Goal: Task Accomplishment & Management: Complete application form

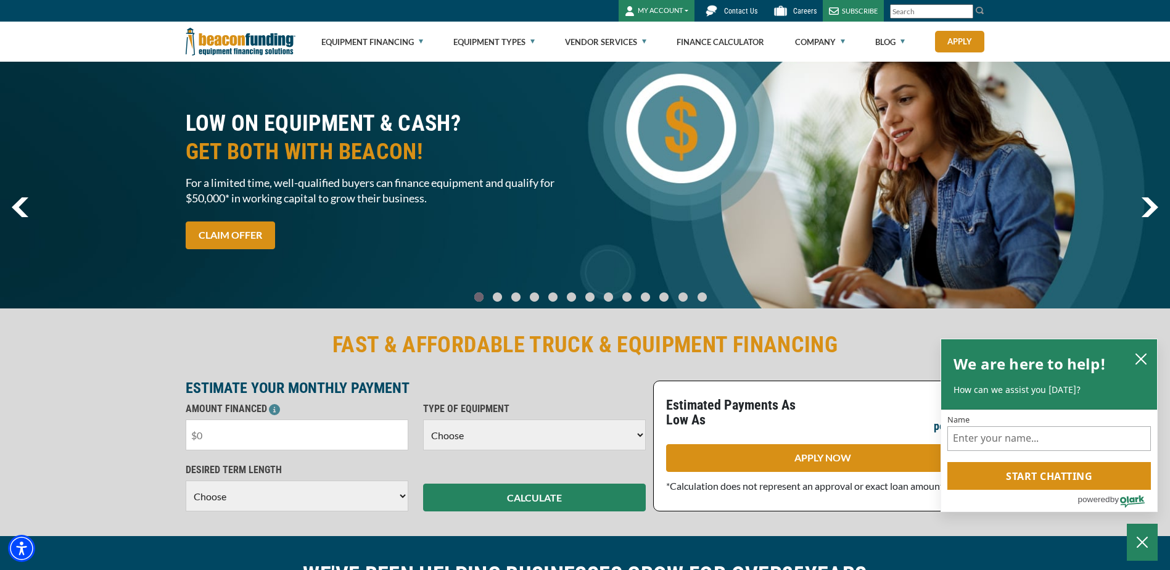
drag, startPoint x: 312, startPoint y: 434, endPoint x: 317, endPoint y: 441, distance: 9.3
click at [312, 434] on input "text" at bounding box center [297, 434] width 223 height 31
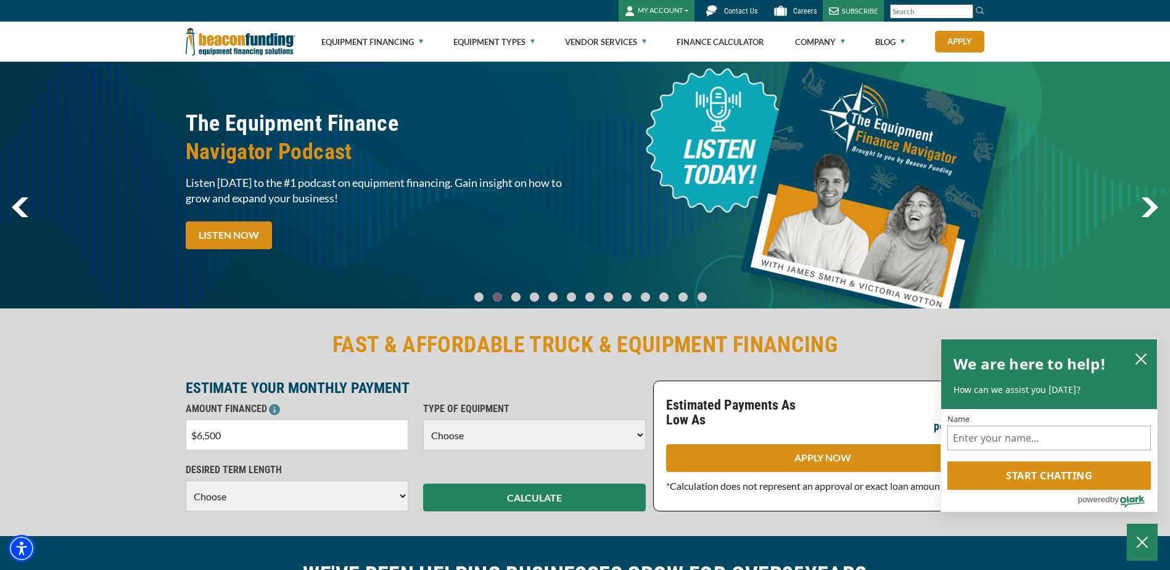
type input "$65,000"
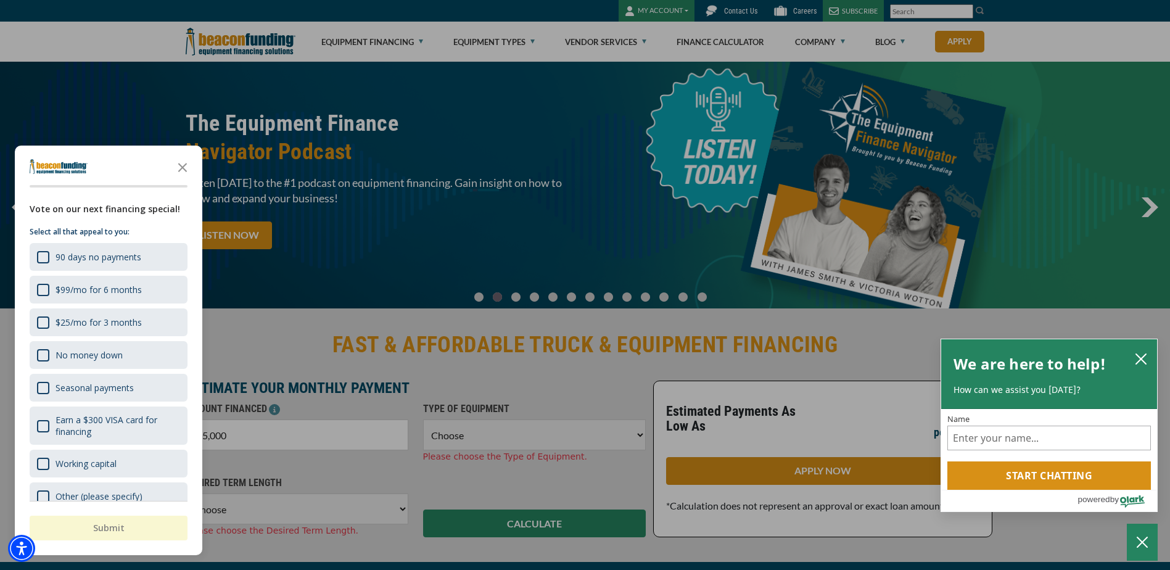
click at [567, 411] on div "button" at bounding box center [585, 285] width 1170 height 570
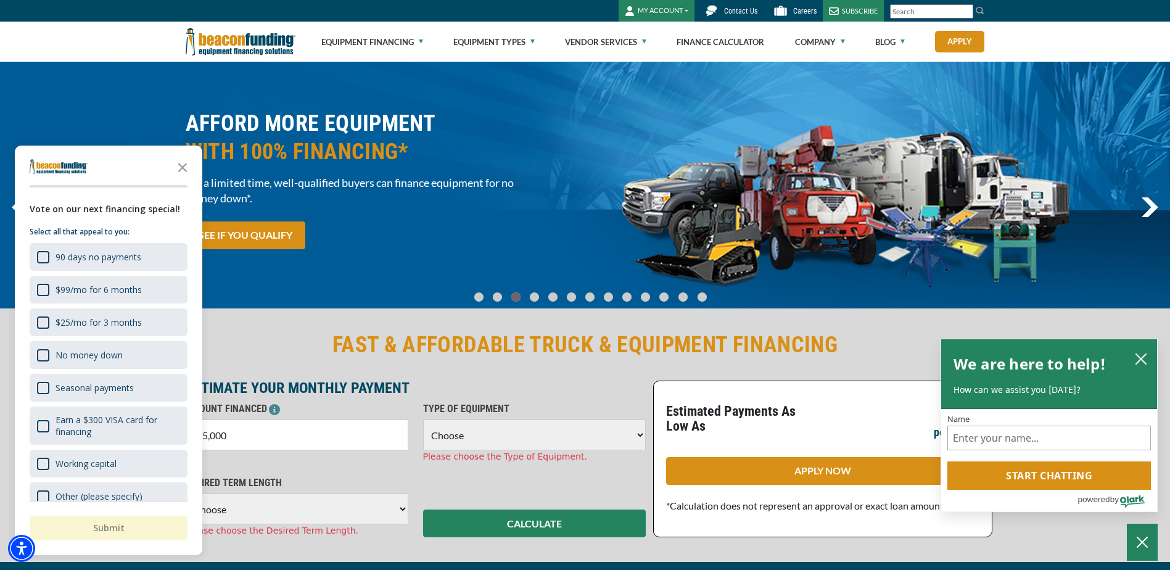
click at [633, 434] on select "Choose Backhoe Boom/Bucket Truck Chipper Commercial Mower Crane DTG/DTF Printin…" at bounding box center [534, 434] width 223 height 31
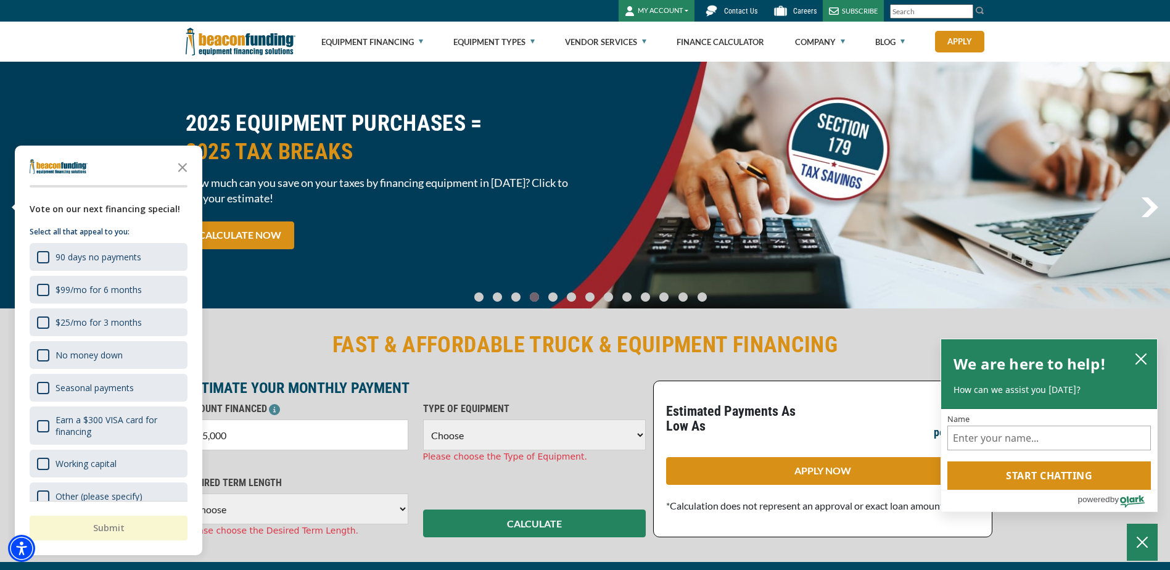
select select "23"
click at [423, 419] on select "Choose Backhoe Boom/Bucket Truck Chipper Commercial Mower Crane DTG/DTF Printin…" at bounding box center [534, 434] width 223 height 31
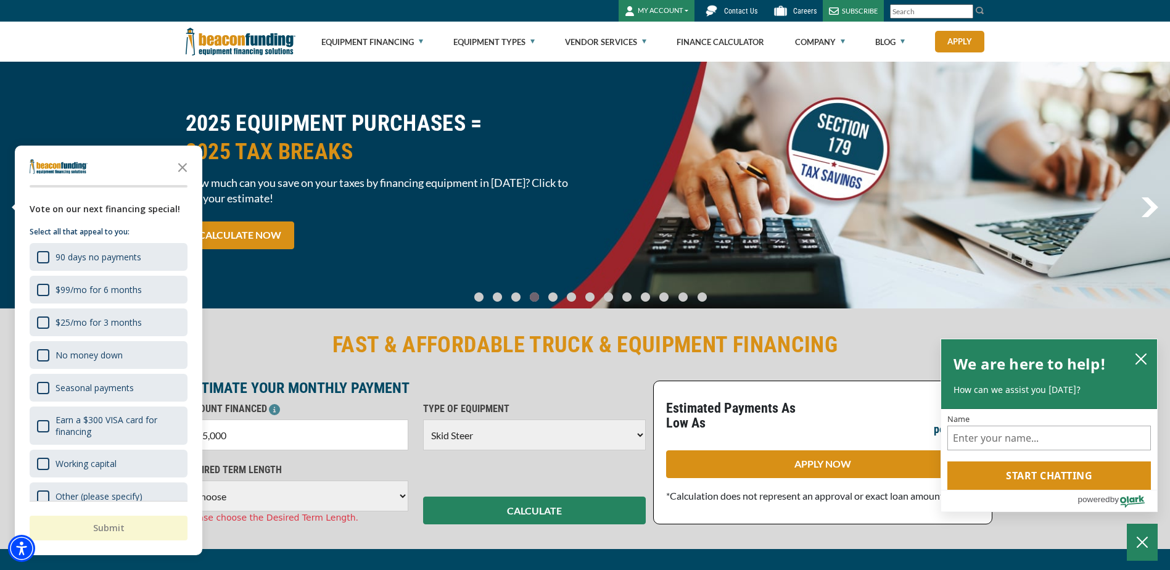
drag, startPoint x: 180, startPoint y: 165, endPoint x: 202, endPoint y: 211, distance: 51.1
click at [183, 168] on polygon "Close the survey" at bounding box center [182, 167] width 9 height 9
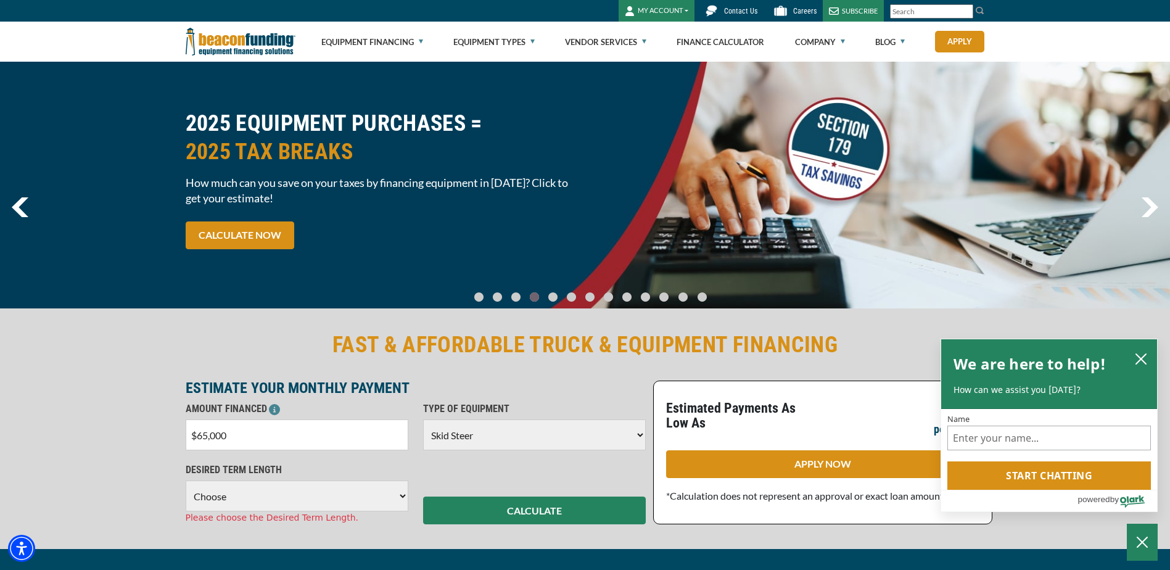
click at [397, 495] on select "Choose 36 Months 48 Months 60 Months" at bounding box center [297, 496] width 223 height 31
select select "60"
click at [186, 481] on select "Choose 36 Months 48 Months 60 Months" at bounding box center [297, 496] width 223 height 31
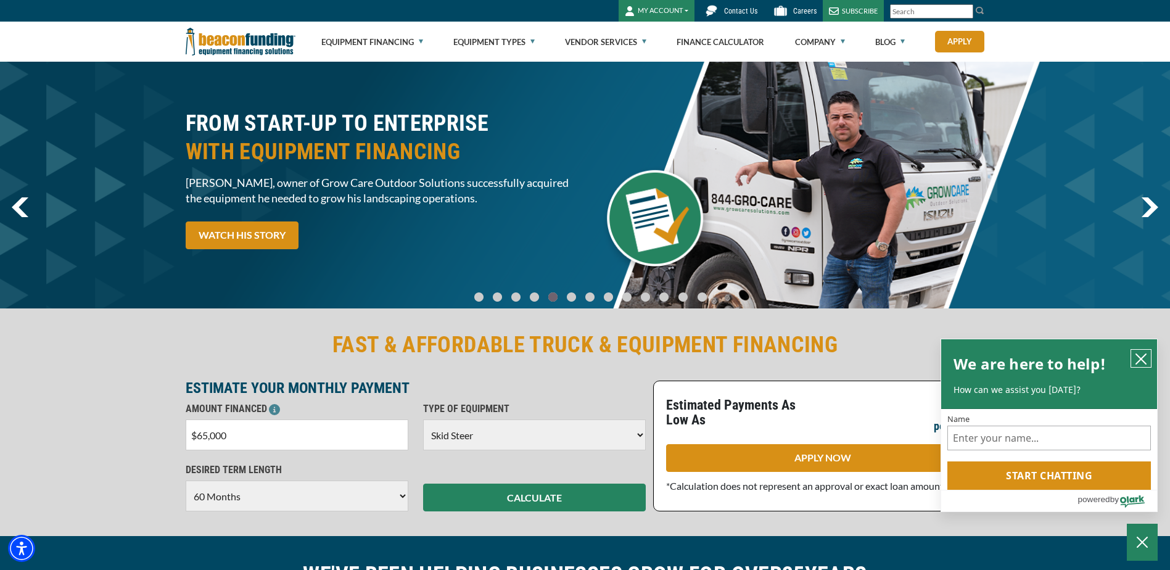
click at [1137, 357] on icon "close chatbox" at bounding box center [1141, 359] width 12 height 12
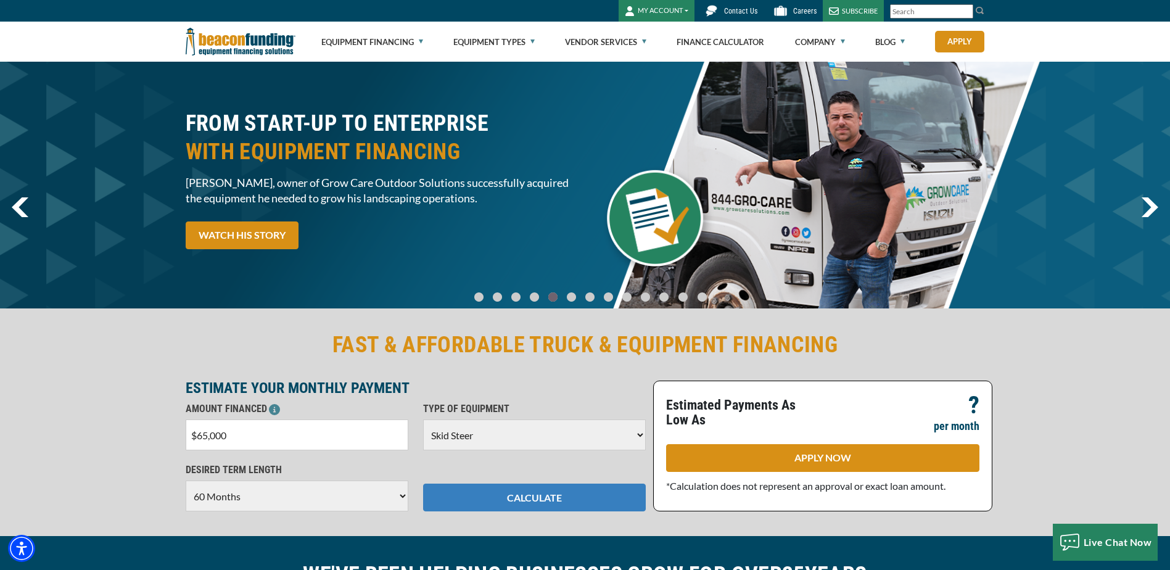
click at [562, 495] on button "CALCULATE" at bounding box center [534, 498] width 223 height 28
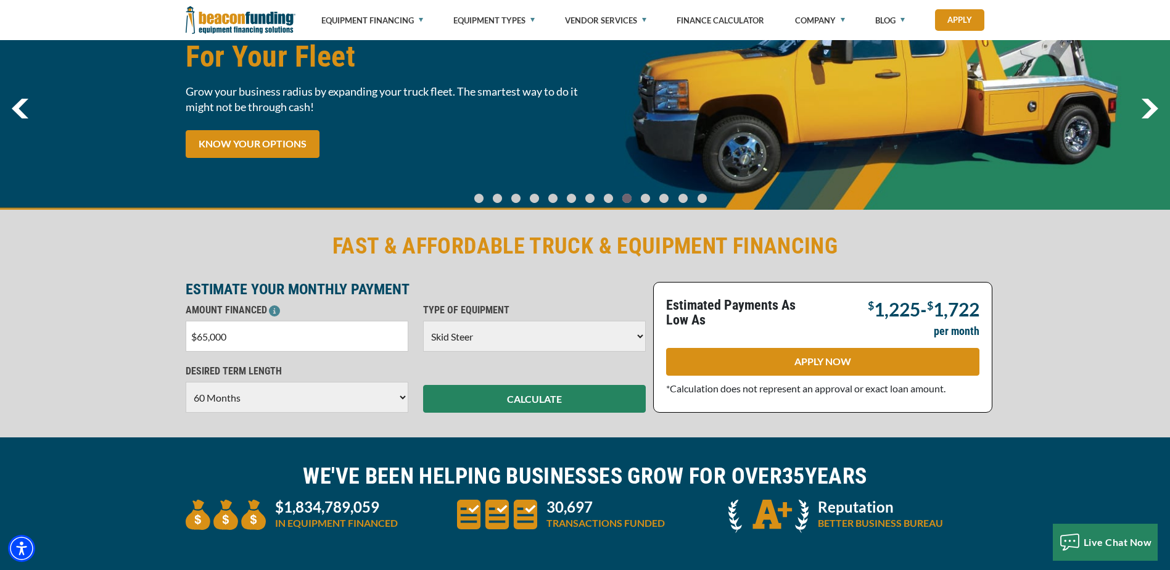
scroll to position [247, 0]
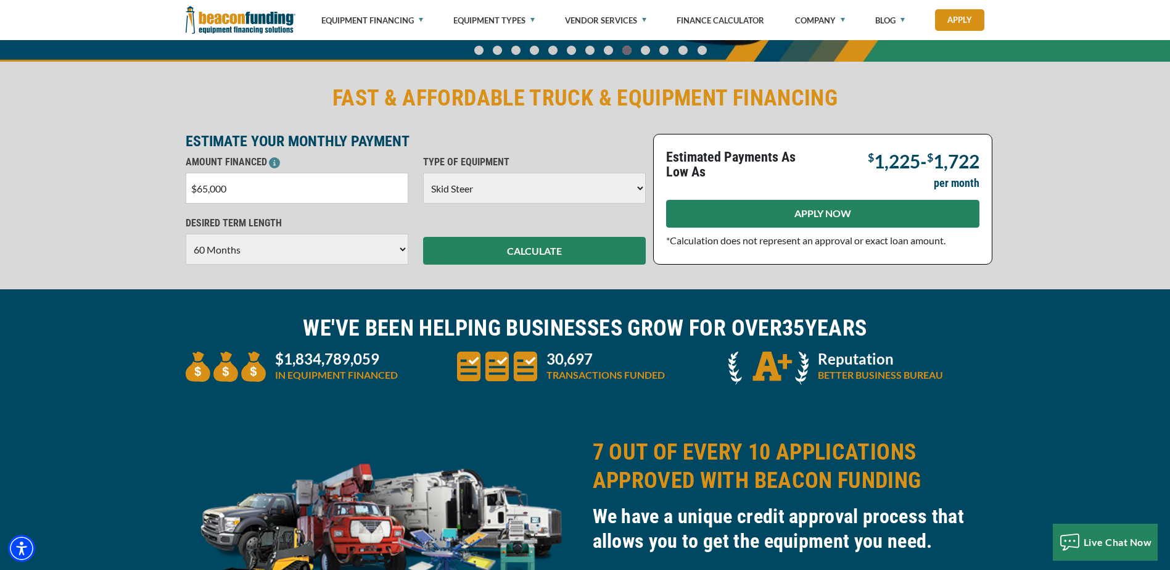
click at [824, 207] on link "APPLY NOW" at bounding box center [822, 214] width 313 height 28
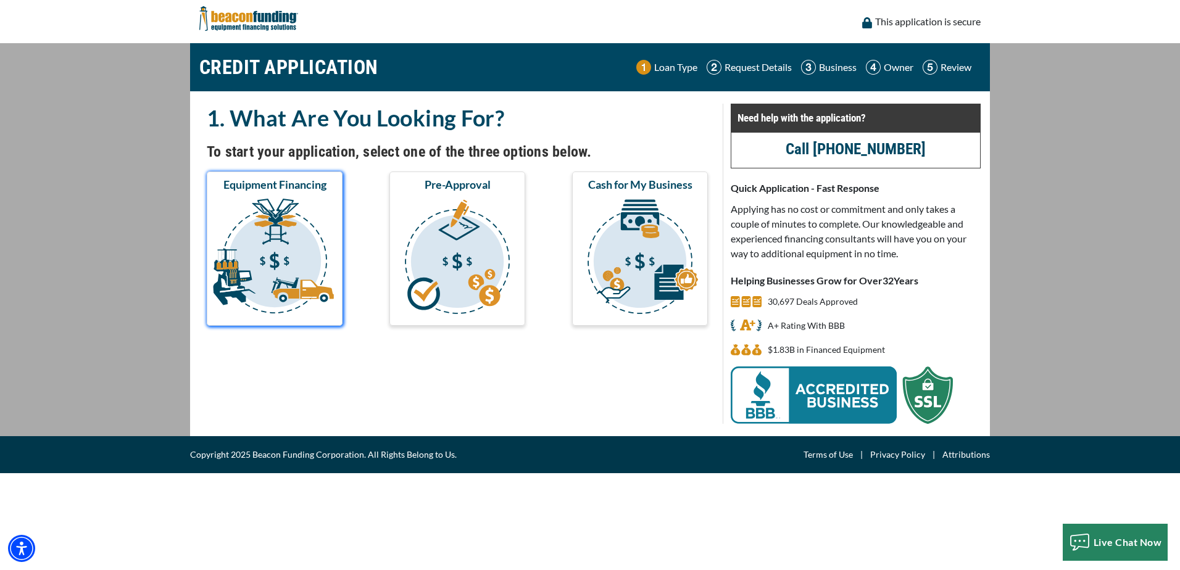
click at [281, 243] on img "submit" at bounding box center [274, 258] width 131 height 123
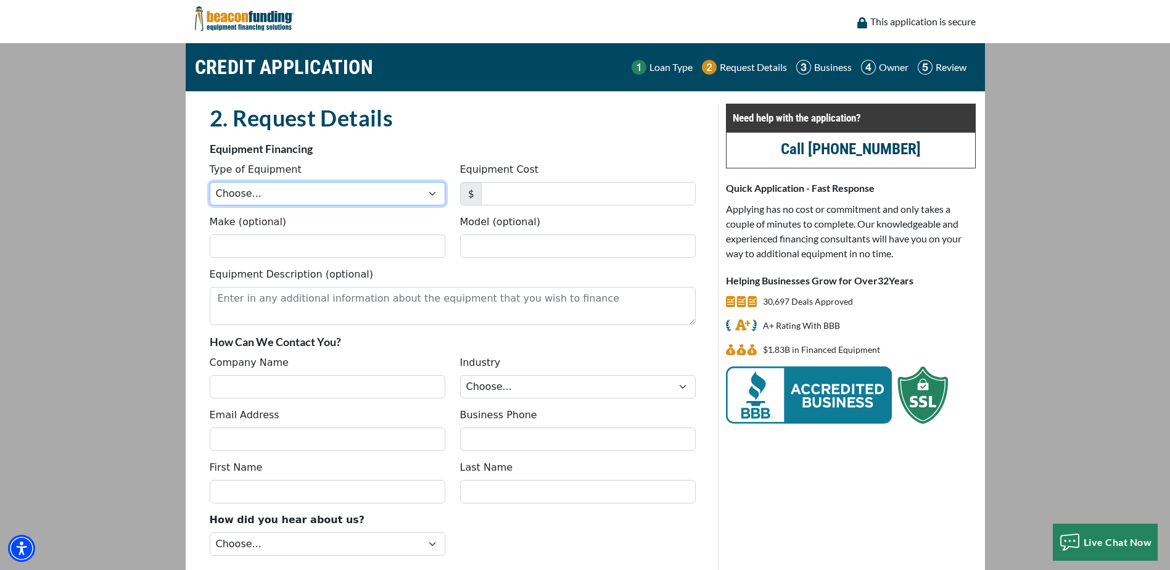
click at [379, 194] on select "Choose... Backhoe Boom/Bucket Truck Chipper Commercial Mower Crane DTG/DTF Prin…" at bounding box center [328, 193] width 236 height 23
select select "13"
click at [210, 182] on select "Choose... Backhoe Boom/Bucket Truck Chipper Commercial Mower Crane DTG/DTF Prin…" at bounding box center [328, 193] width 236 height 23
click at [282, 250] on input "Make (optional)" at bounding box center [328, 245] width 236 height 23
type input "bobcat"
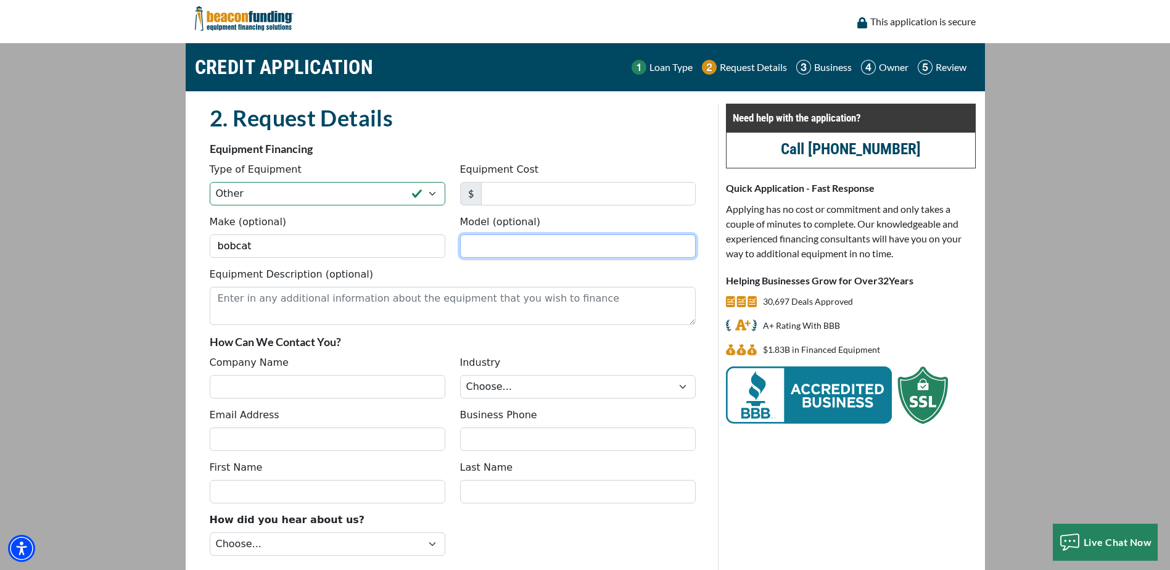
click at [610, 252] on input "Model (optional)" at bounding box center [578, 245] width 236 height 23
type input "t595"
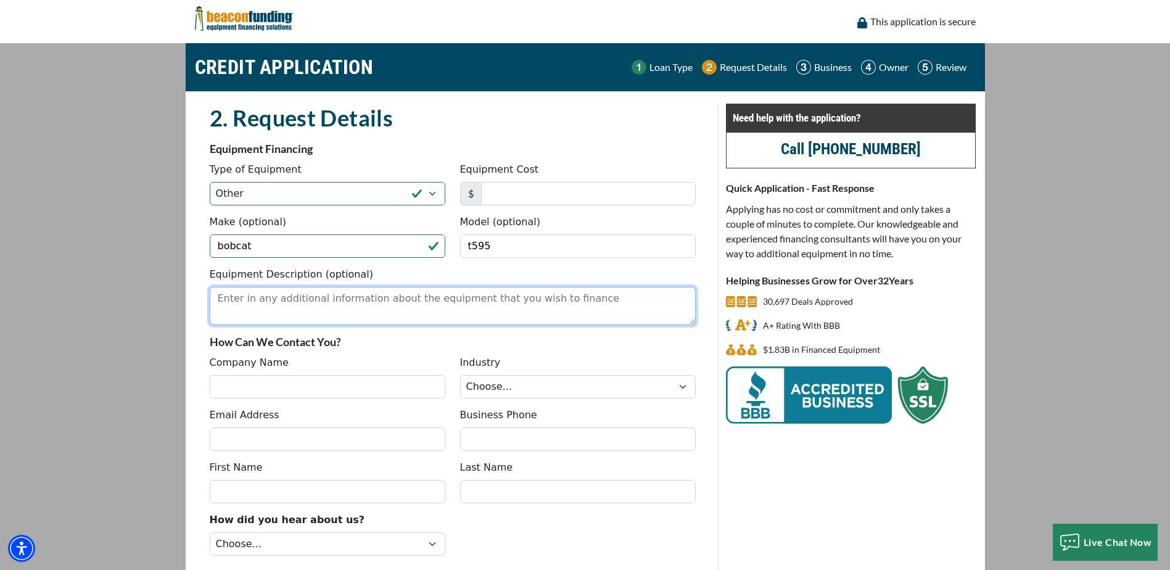
click at [373, 302] on textarea "Equipment Description (optional)" at bounding box center [453, 306] width 486 height 38
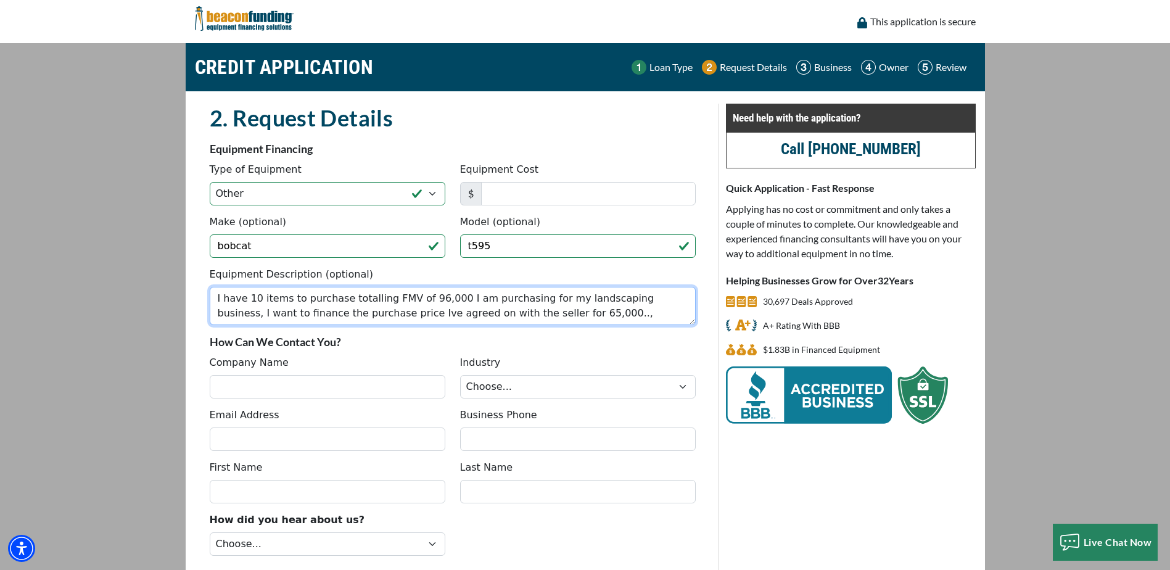
type textarea "I have 10 items to purchase totalling FMV of 96,000 I am purchasing for my land…"
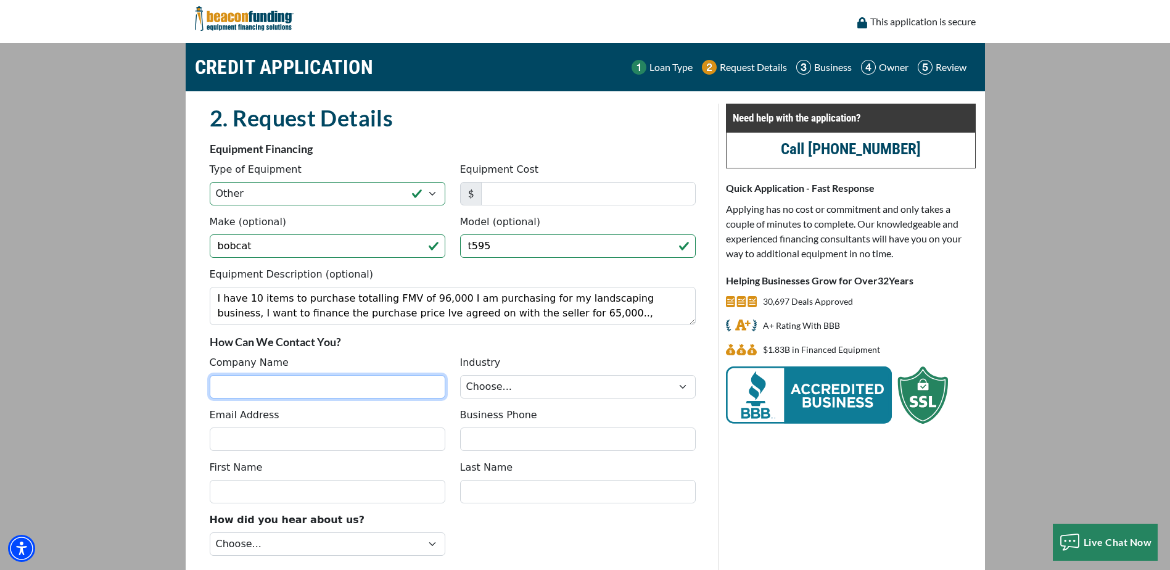
click at [222, 383] on input "Company Name" at bounding box center [328, 386] width 236 height 23
type input "Tutttlescape LLC"
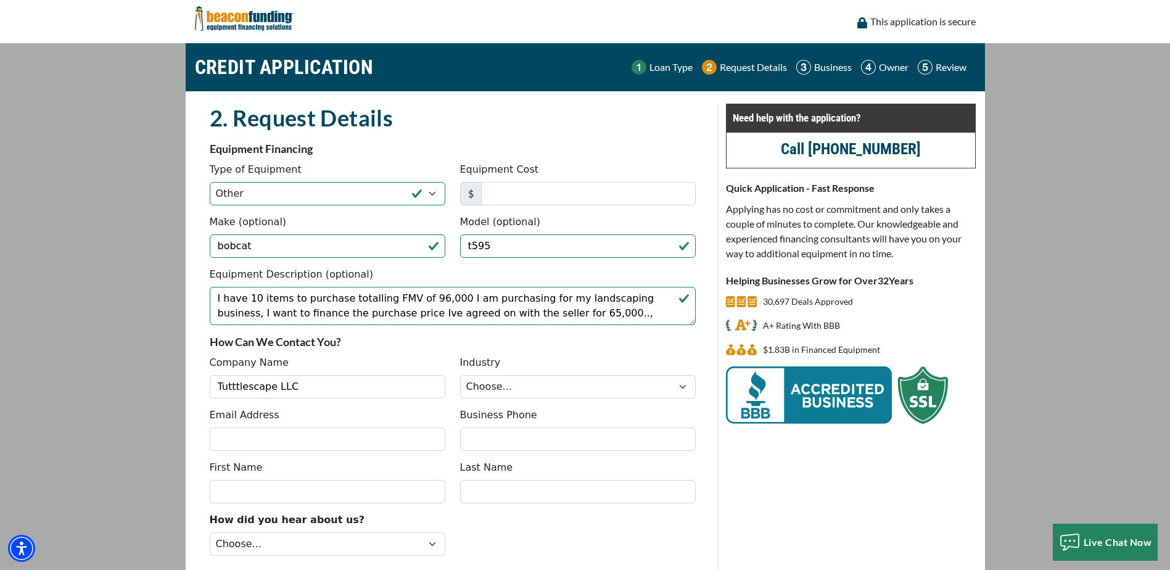
type input "[EMAIL_ADDRESS][DOMAIN_NAME]"
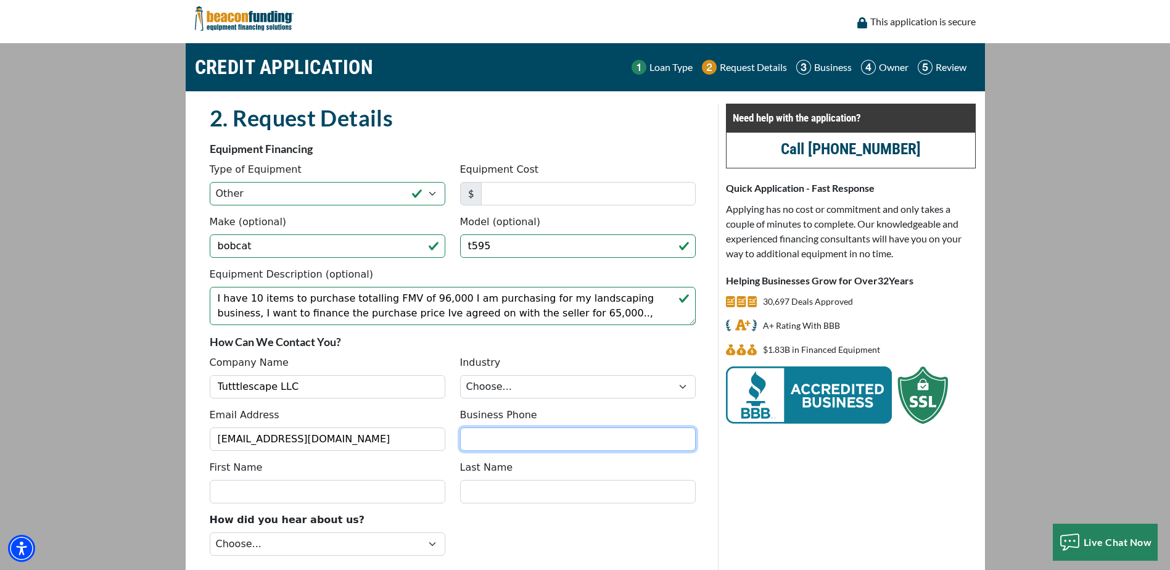
type input "7138541006"
type input "ty"
type input "[PERSON_NAME]"
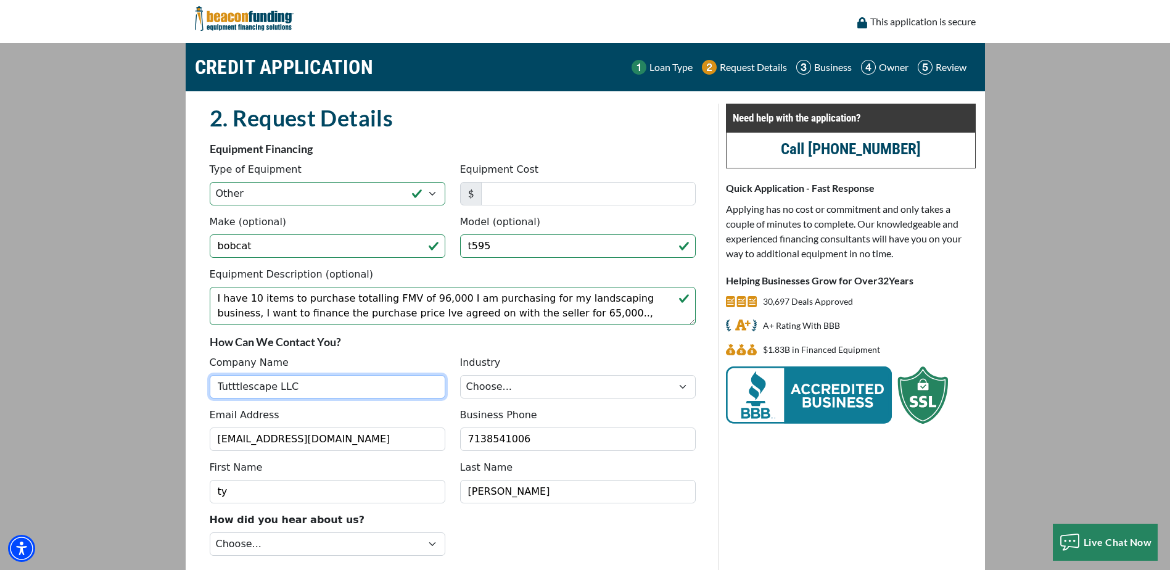
type input "[PHONE_NUMBER]"
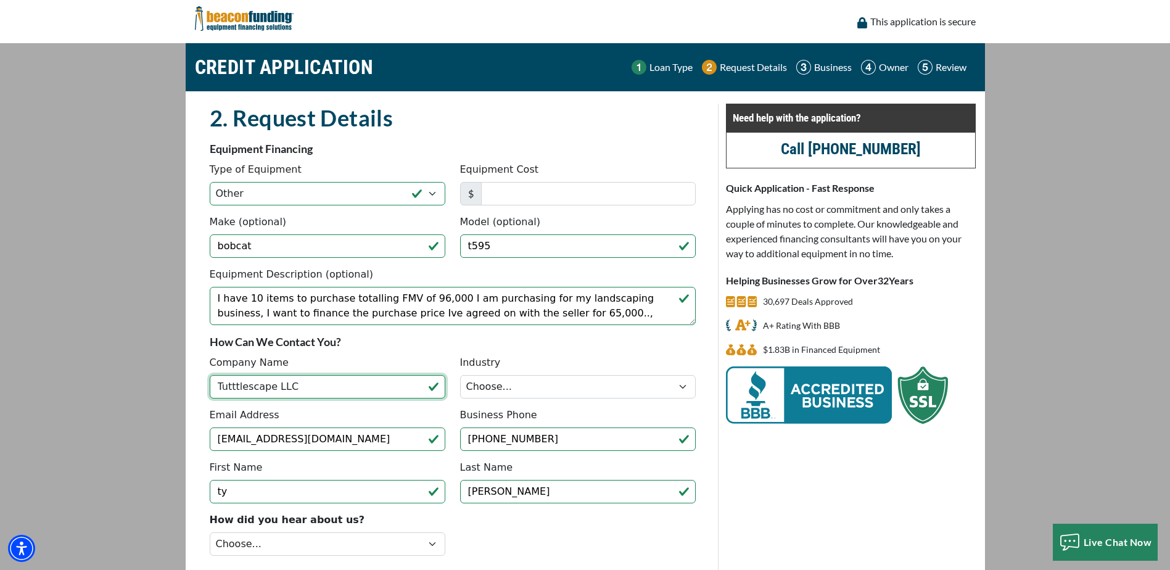
type input "None"
click at [550, 380] on select "Choose... Towing Landscape/Hardscape Decorated Apparel Septic Light Constructio…" at bounding box center [578, 386] width 236 height 23
select select "2"
click at [460, 375] on select "Choose... Towing Landscape/Hardscape Decorated Apparel Septic Light Constructio…" at bounding box center [578, 386] width 236 height 23
click at [583, 394] on select "Choose... Towing Landscape/Hardscape Decorated Apparel Septic Light Constructio…" at bounding box center [578, 386] width 236 height 23
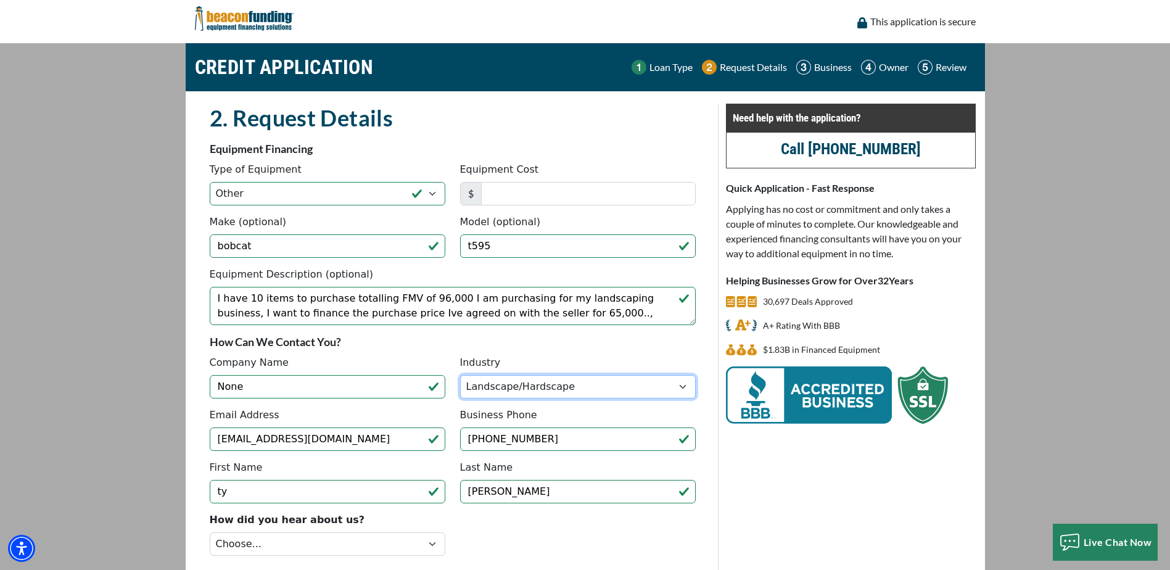
click at [460, 375] on select "Choose... Towing Landscape/Hardscape Decorated Apparel Septic Light Constructio…" at bounding box center [578, 386] width 236 height 23
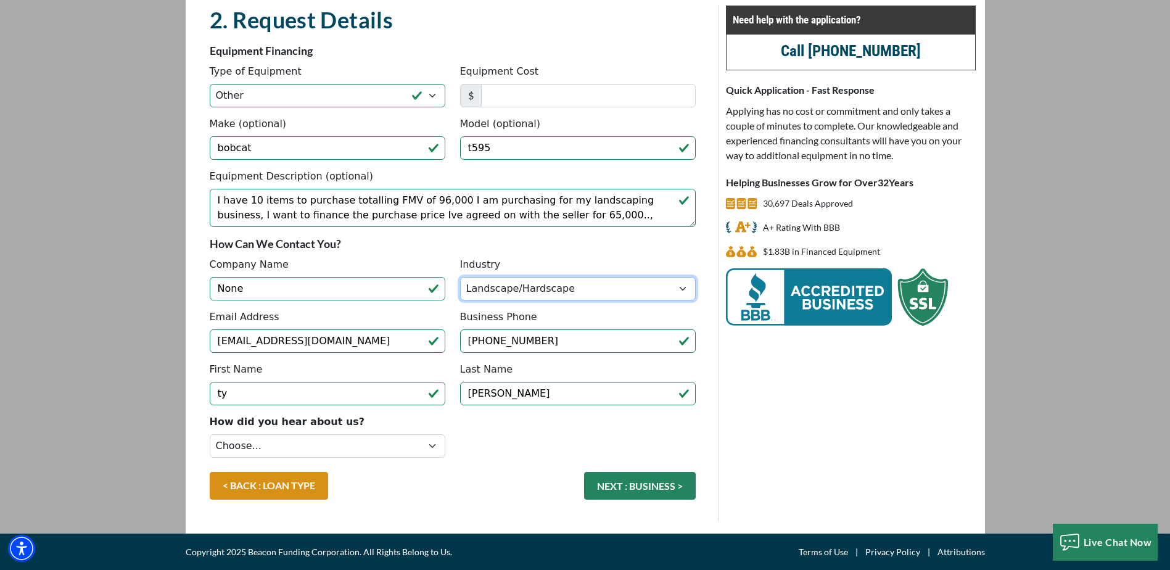
scroll to position [99, 0]
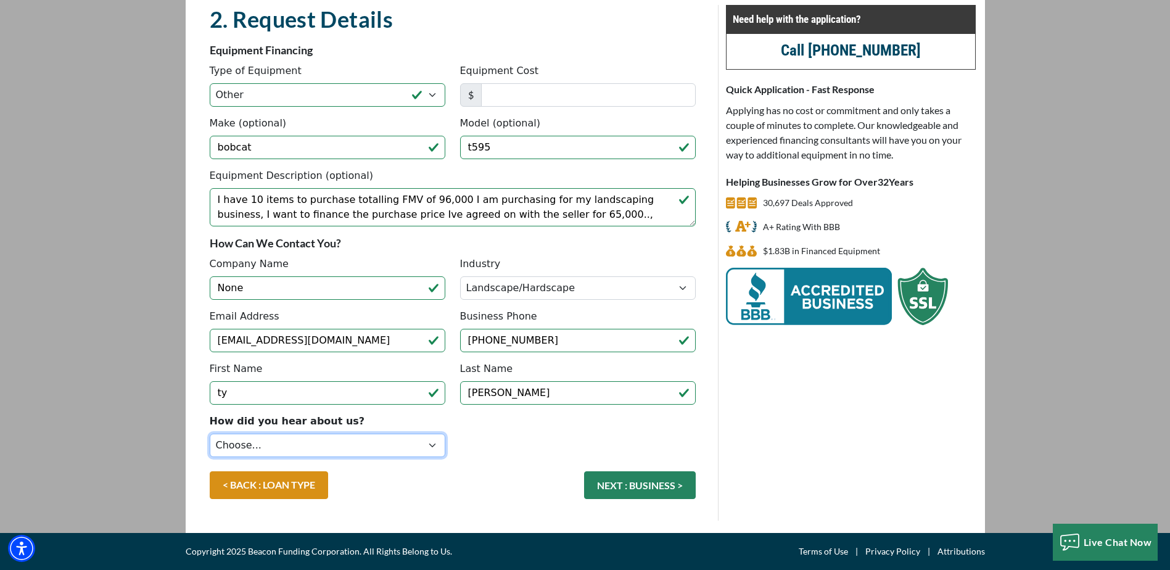
drag, startPoint x: 431, startPoint y: 444, endPoint x: 434, endPoint y: 461, distance: 17.5
click at [432, 446] on select "Choose... Internet Search Vendor Referral Word of Mouth Client Referral Email E…" at bounding box center [328, 445] width 236 height 23
select select "5"
click at [210, 434] on select "Choose... Internet Search Vendor Referral Word of Mouth Client Referral Email E…" at bounding box center [328, 445] width 236 height 23
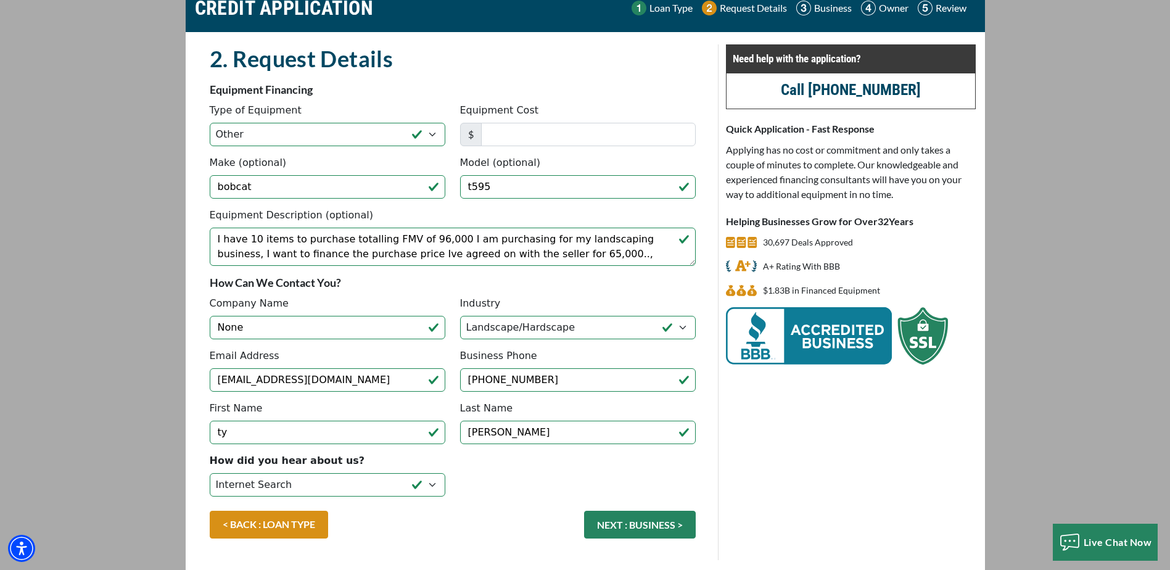
scroll to position [37, 0]
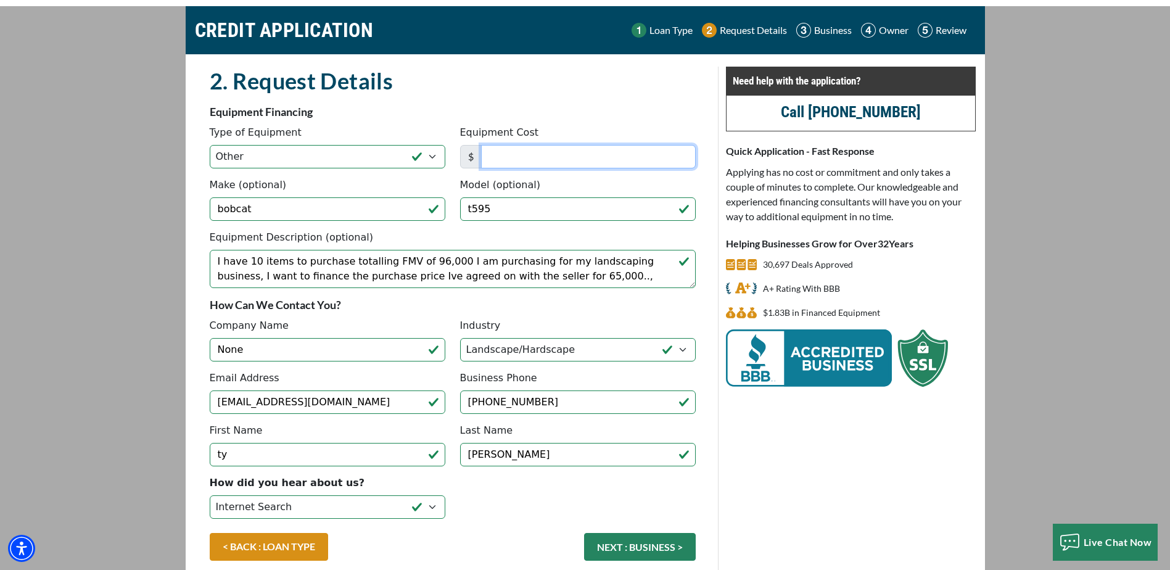
drag, startPoint x: 523, startPoint y: 159, endPoint x: 555, endPoint y: 184, distance: 40.0
click at [524, 159] on input "Equipment Cost" at bounding box center [588, 156] width 215 height 23
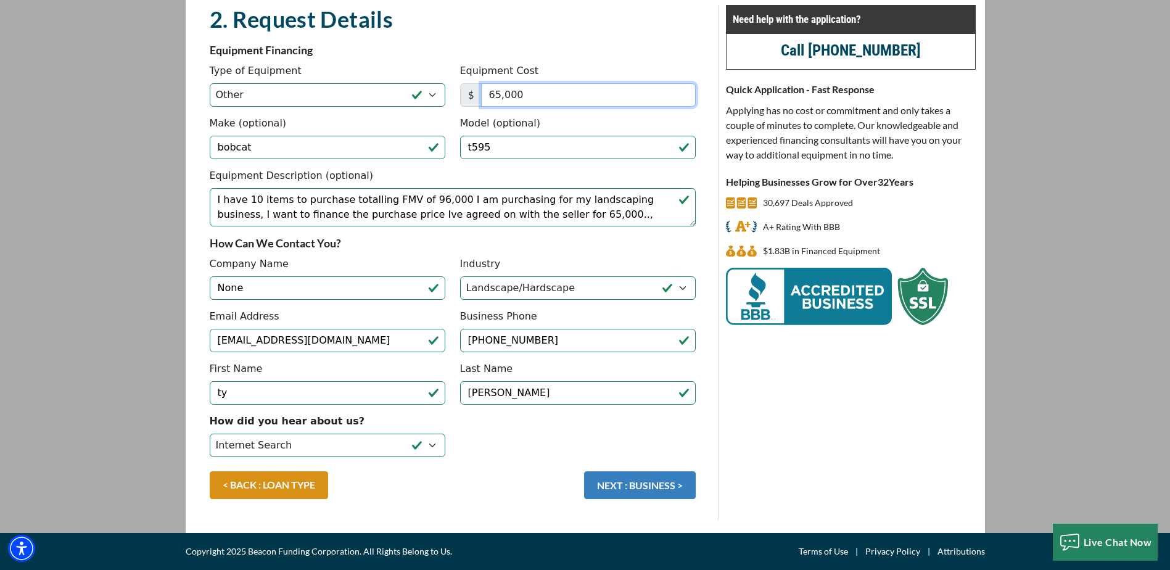
type input "65,000"
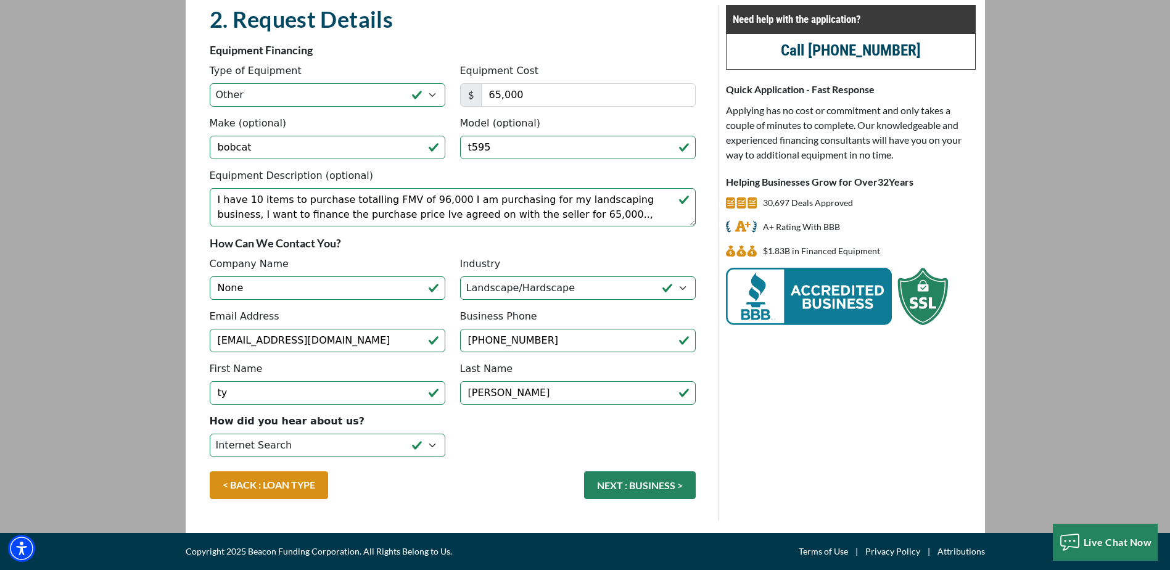
drag, startPoint x: 653, startPoint y: 482, endPoint x: 761, endPoint y: 485, distance: 108.0
click at [655, 483] on button "NEXT : BUSINESS >" at bounding box center [640, 485] width 112 height 28
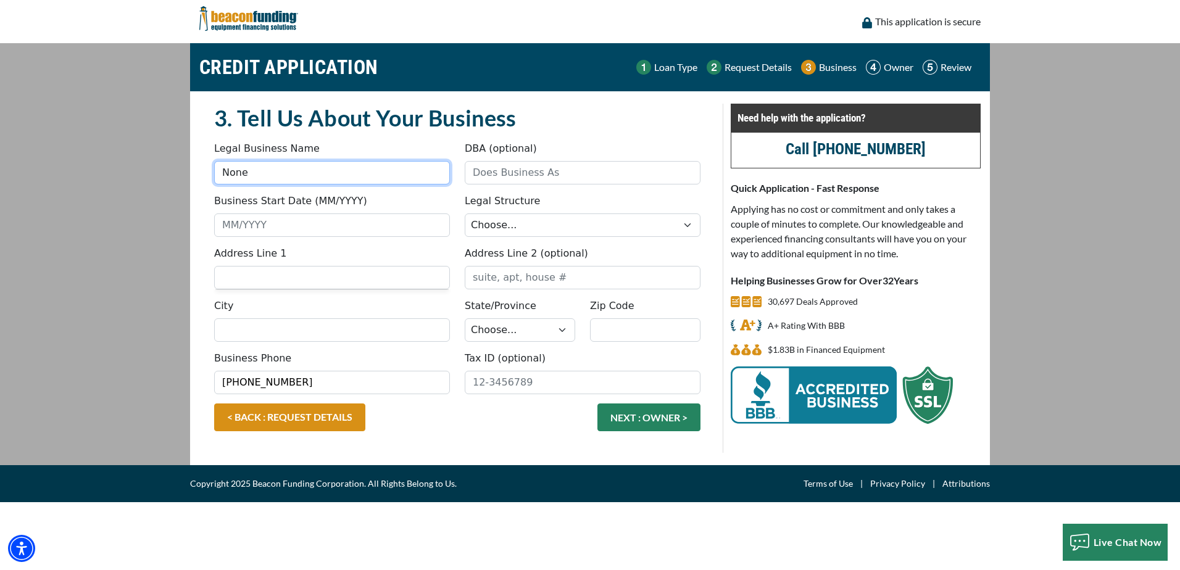
click at [262, 173] on input "None" at bounding box center [332, 172] width 236 height 23
type input "N"
click at [276, 165] on input "Legal Business Name" at bounding box center [332, 172] width 236 height 23
type input "Tutttlescape LLC"
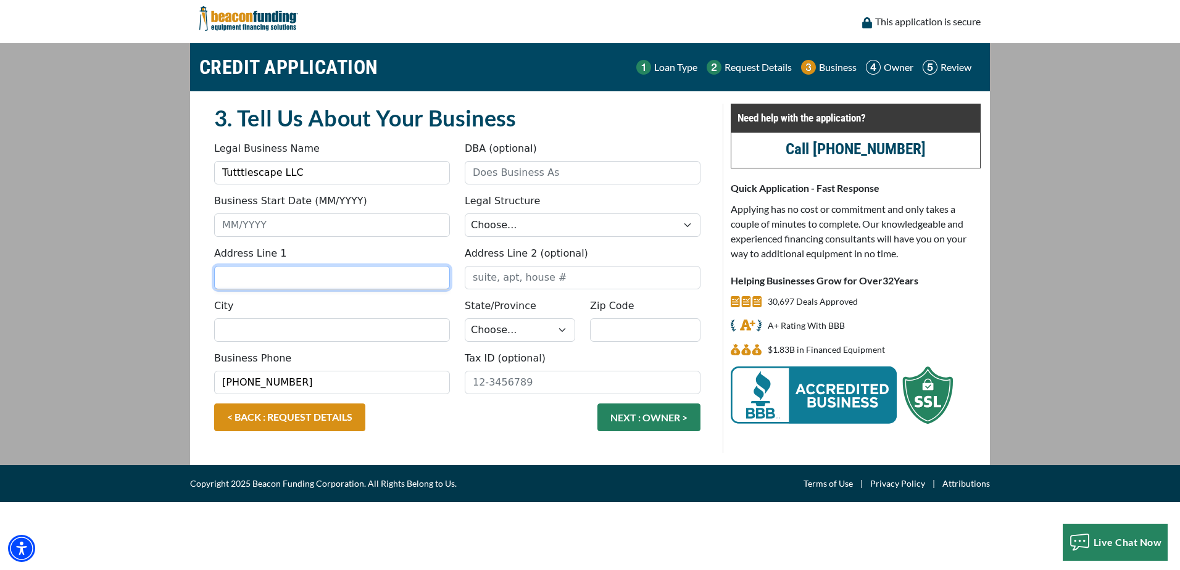
type input "[STREET_ADDRESS]"
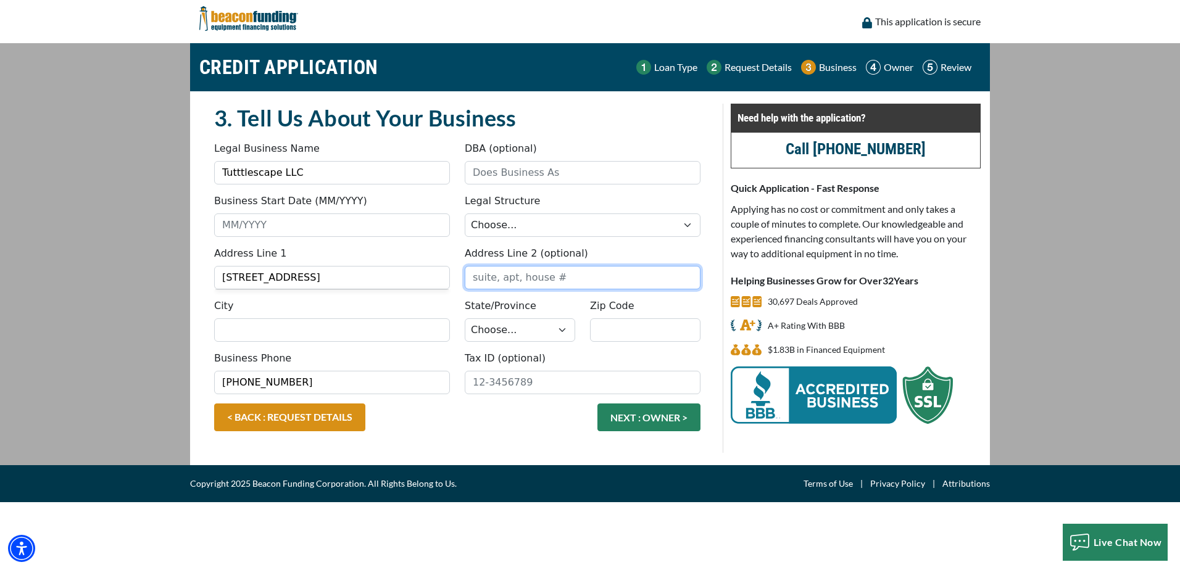
type input "suite 100"
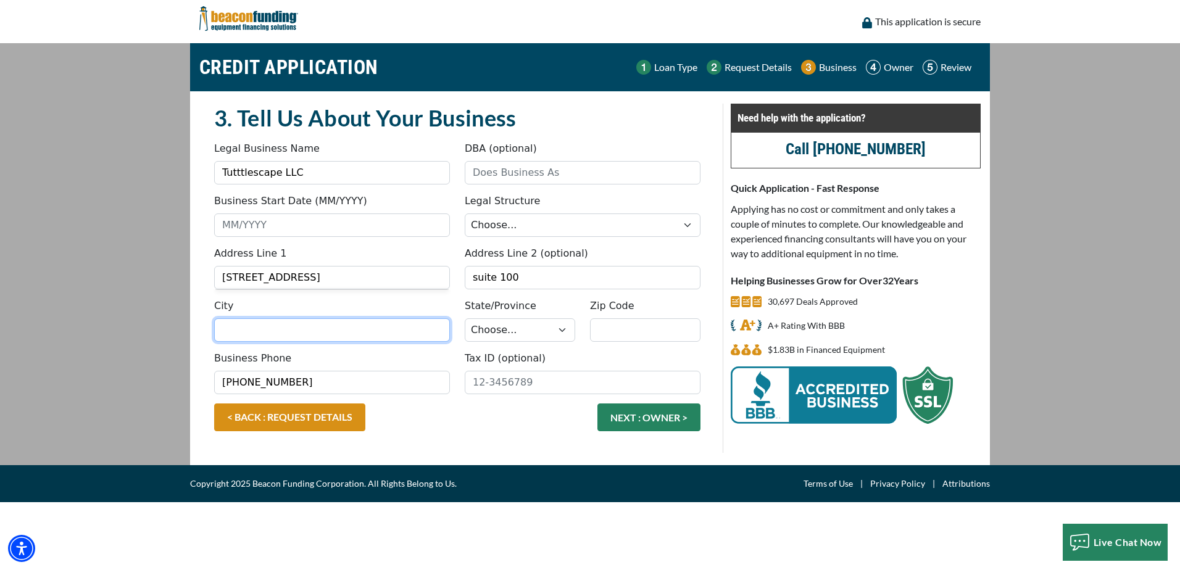
type input "[PERSON_NAME]"
select select "45"
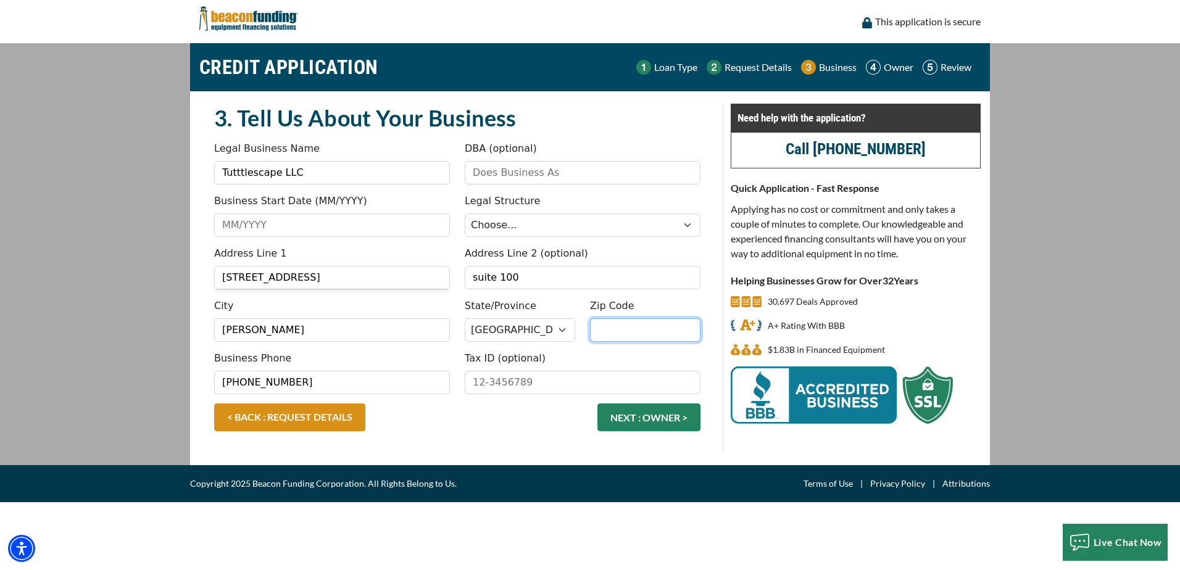
type input "77494"
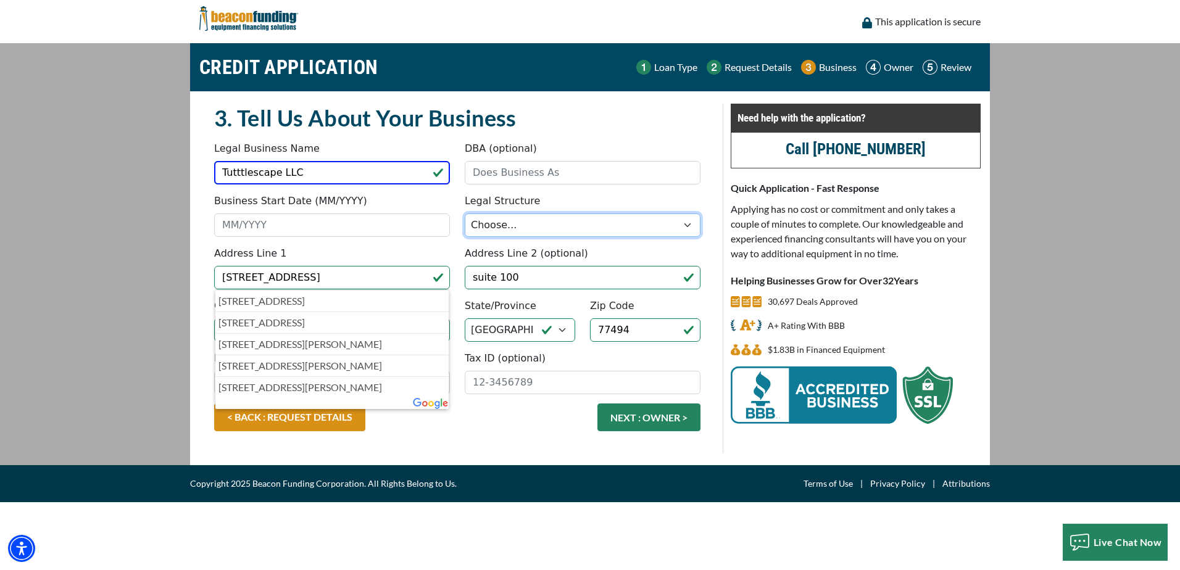
click at [673, 226] on select "Choose... Corporation LLC LLP Municipality Non-Profit Partnership Proprietorship" at bounding box center [583, 224] width 236 height 23
select select "2"
click at [465, 213] on select "Choose... Corporation LLC LLP Municipality Non-Profit Partnership Proprietorship" at bounding box center [583, 224] width 236 height 23
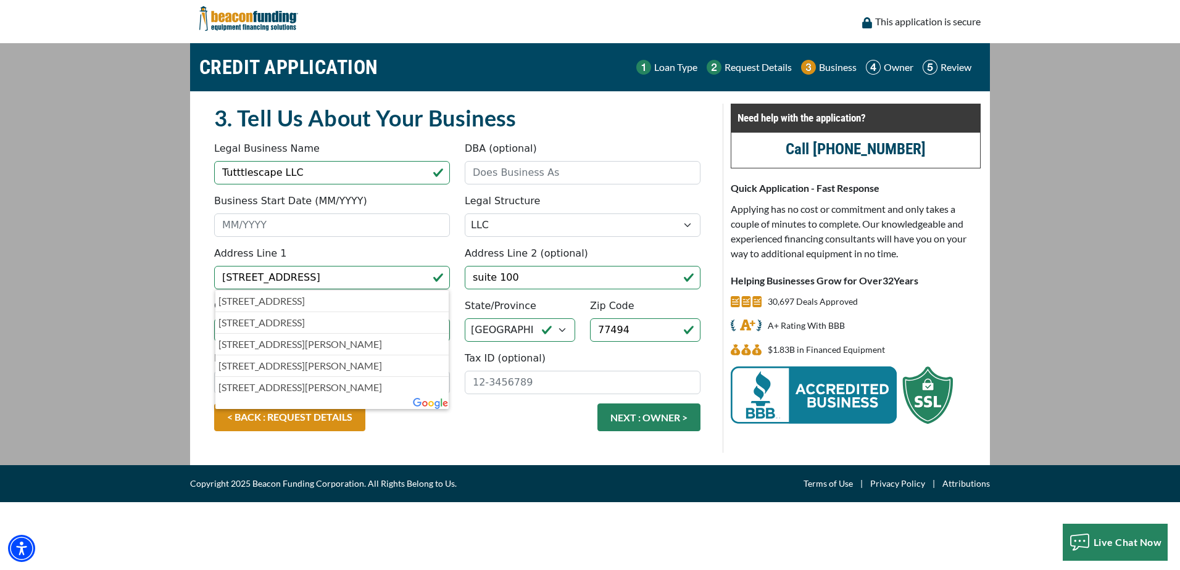
click at [527, 400] on div "Business Phone (713) 854-1006 Tax ID (optional)" at bounding box center [457, 377] width 501 height 52
click at [527, 381] on input "Tax ID (optional)" at bounding box center [583, 382] width 236 height 23
click at [316, 223] on input "Business Start Date (MM/YYYY)" at bounding box center [332, 224] width 236 height 23
type input "5"
click at [558, 383] on div "Tax ID (optional)" at bounding box center [582, 372] width 250 height 43
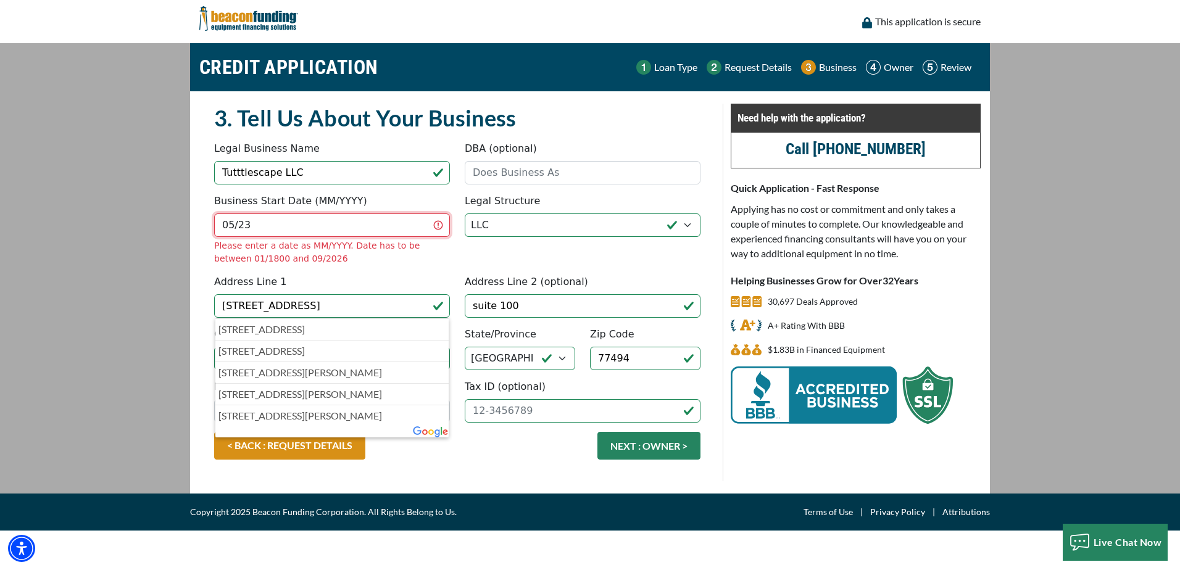
click at [235, 225] on input "05/23" at bounding box center [332, 224] width 236 height 23
type input "05/2023"
click at [353, 272] on fieldset "3. Tell Us About Your Business Something went wrong, please try again. Legal Bu…" at bounding box center [457, 293] width 501 height 378
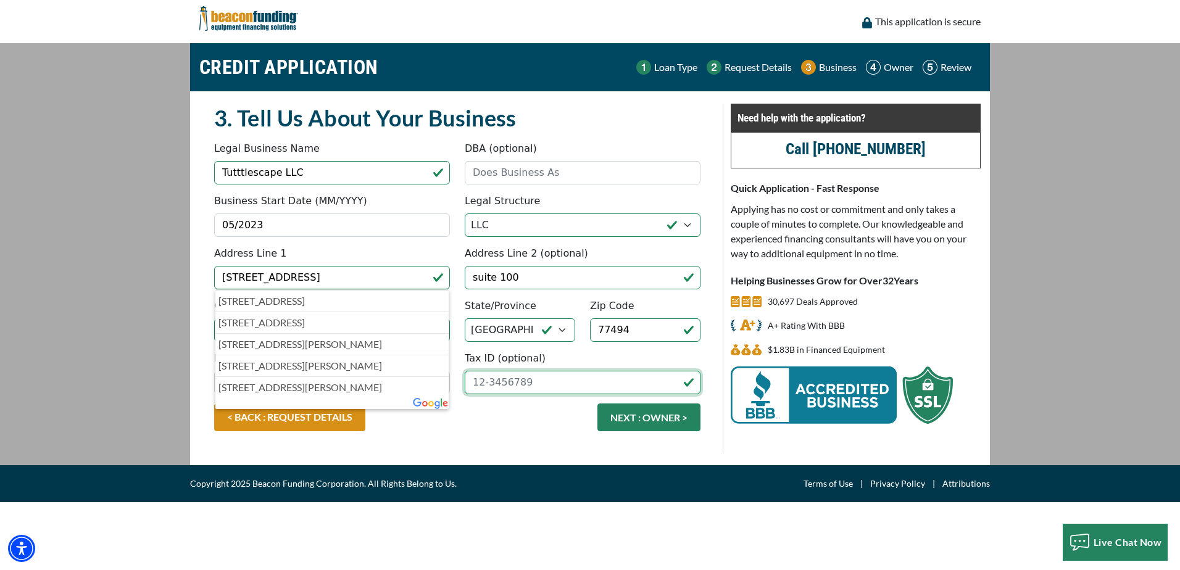
click at [534, 380] on input "Tax ID (optional)" at bounding box center [583, 382] width 236 height 23
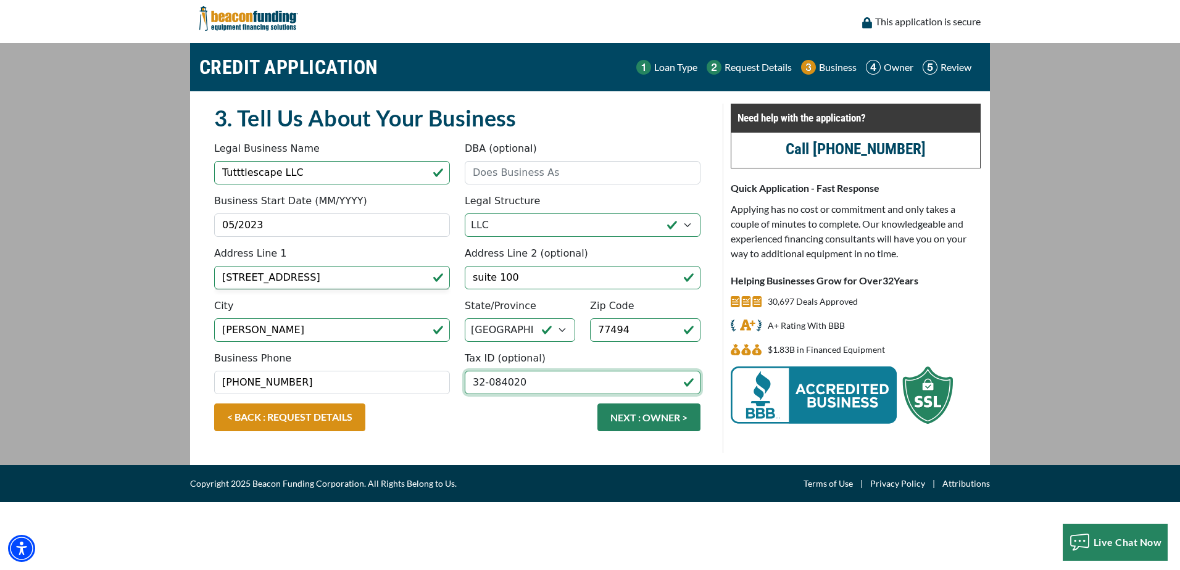
type input "32-0840203"
drag, startPoint x: 536, startPoint y: 379, endPoint x: 461, endPoint y: 384, distance: 75.5
click at [461, 384] on div "Tax ID (optional) 32-0840203" at bounding box center [582, 372] width 250 height 43
type input "92-0538700"
click at [669, 419] on button "NEXT : OWNER >" at bounding box center [648, 417] width 103 height 28
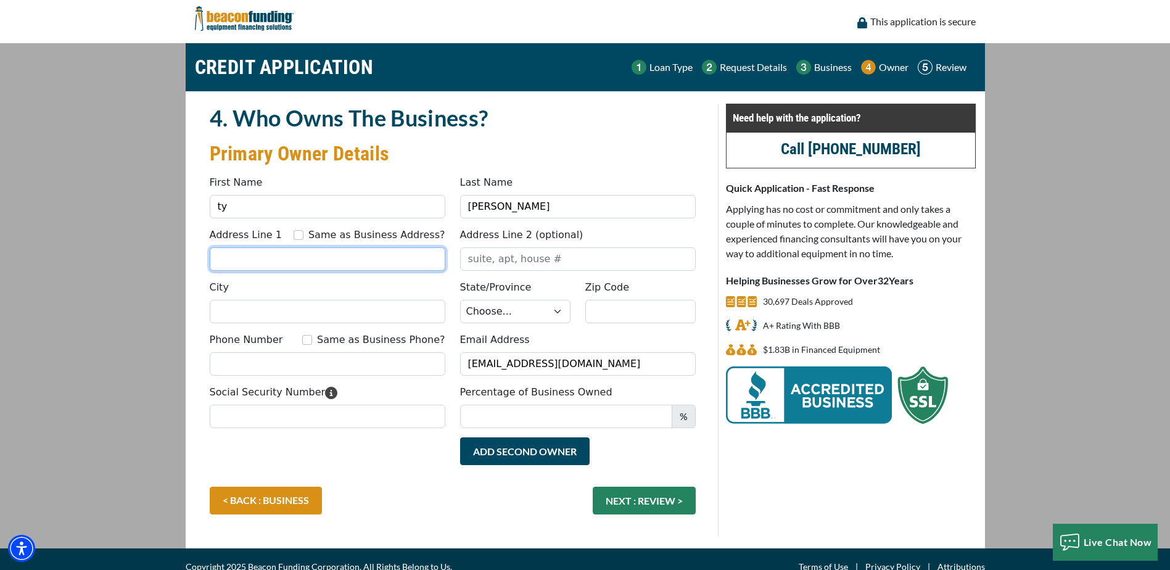
click at [237, 265] on input "Address Line 1" at bounding box center [328, 258] width 236 height 23
type input "[STREET_ADDRESS]"
type input "suite 100"
type input "[PERSON_NAME]"
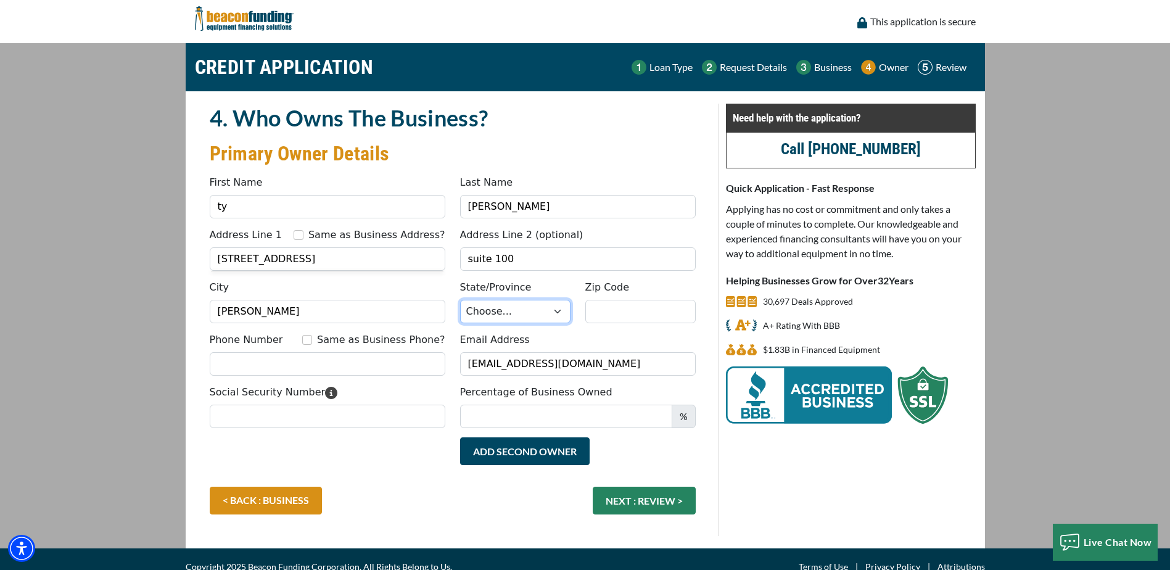
select select "45"
type input "77494"
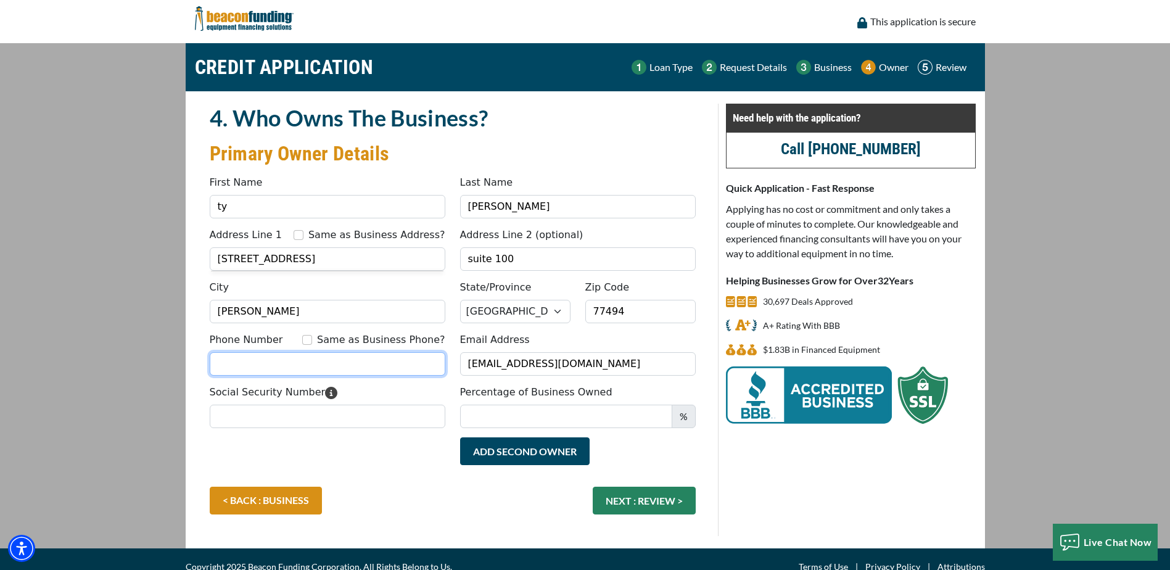
type input "7138541006"
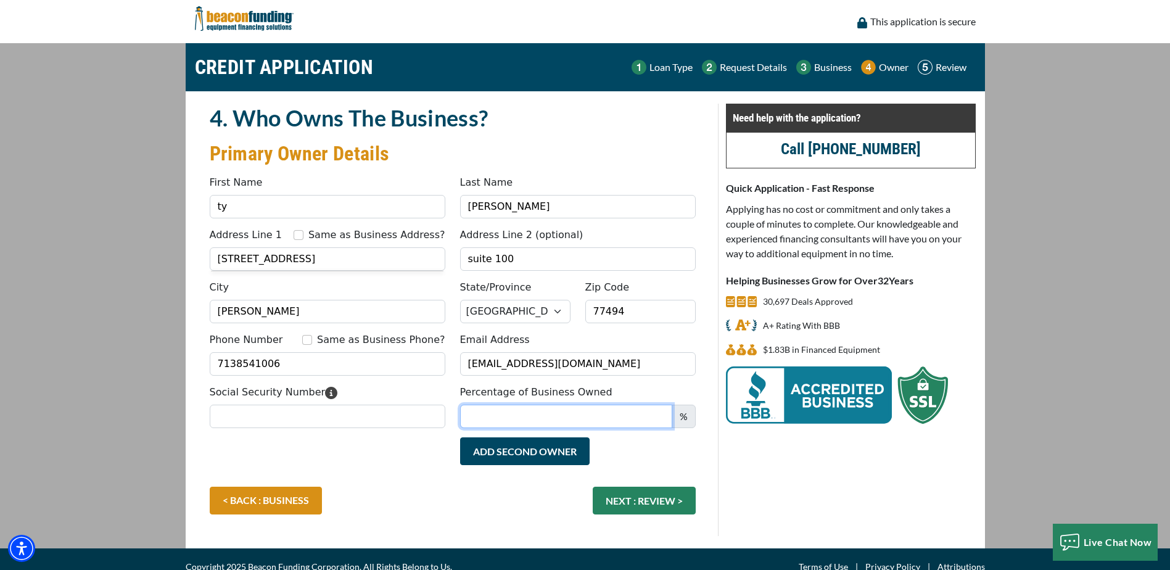
type input "Non"
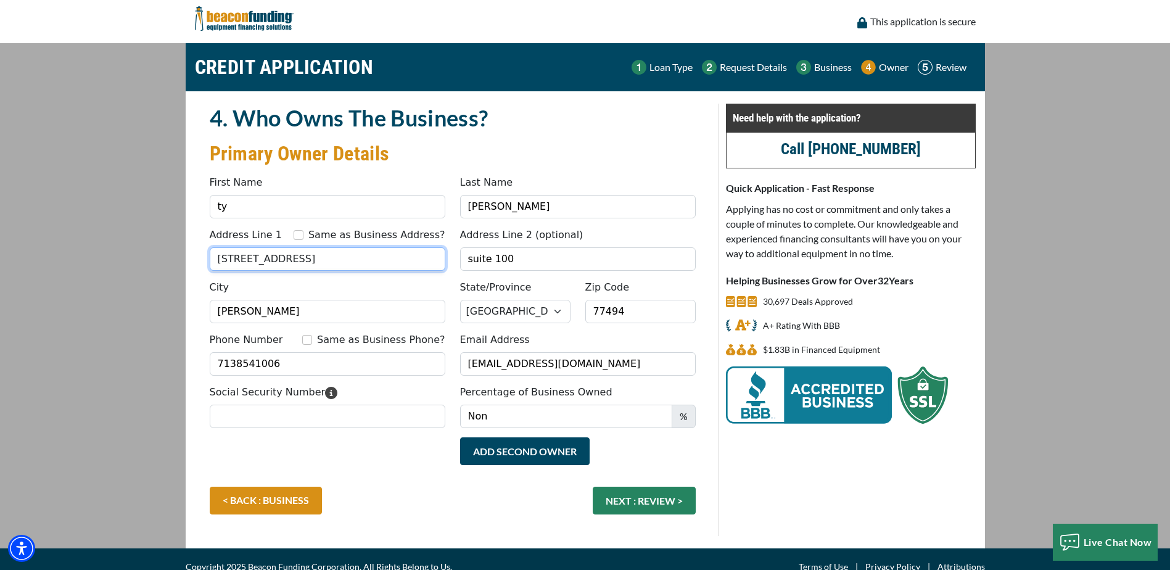
type input "[PHONE_NUMBER]"
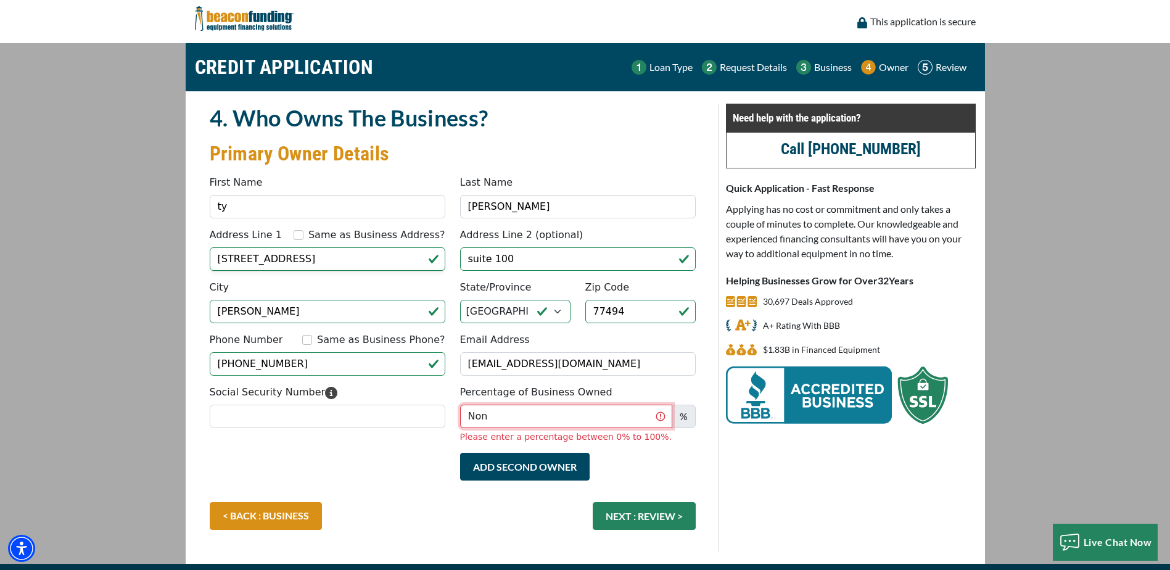
drag, startPoint x: 498, startPoint y: 425, endPoint x: 453, endPoint y: 425, distance: 44.4
click at [453, 425] on div "Percentage of Business Owned Non % Please enter a percentage between 0% to 100%." at bounding box center [578, 414] width 250 height 59
type input "100"
click at [236, 413] on input "Social Security Number" at bounding box center [328, 416] width 236 height 23
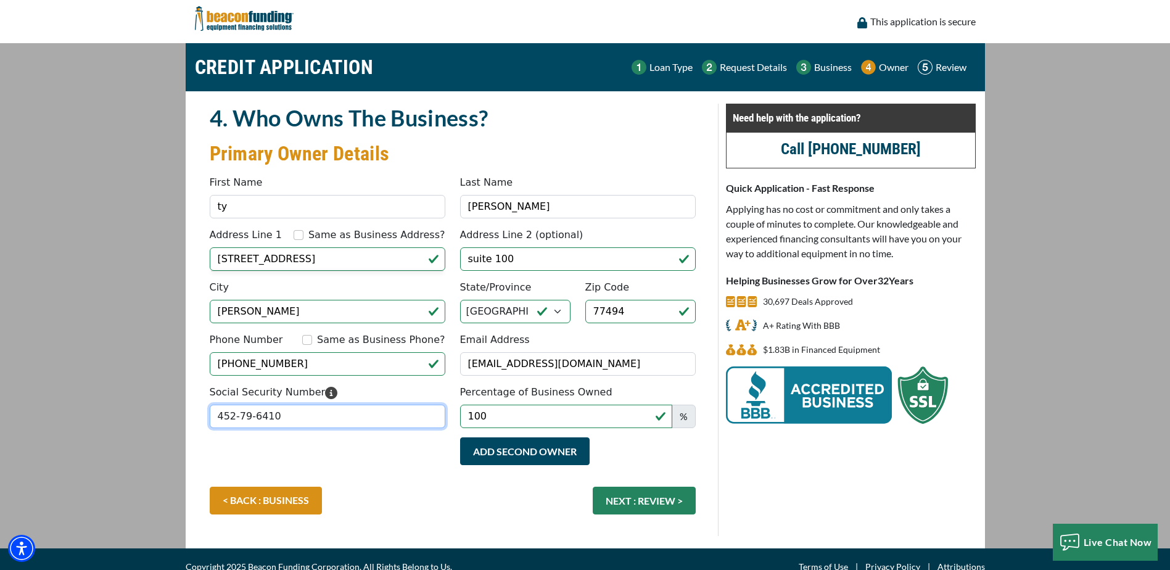
type input "452-79-6410"
click at [312, 341] on input "Same as Business Phone?" at bounding box center [307, 340] width 10 height 10
checkbox input "true"
click at [651, 498] on button "NEXT : REVIEW >" at bounding box center [644, 501] width 103 height 28
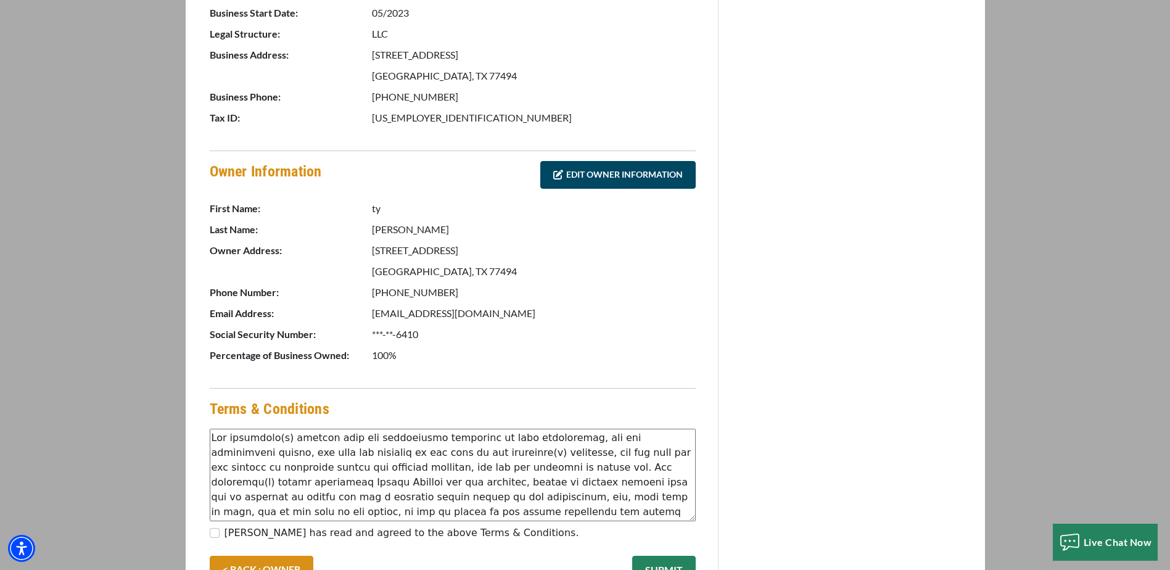
scroll to position [555, 0]
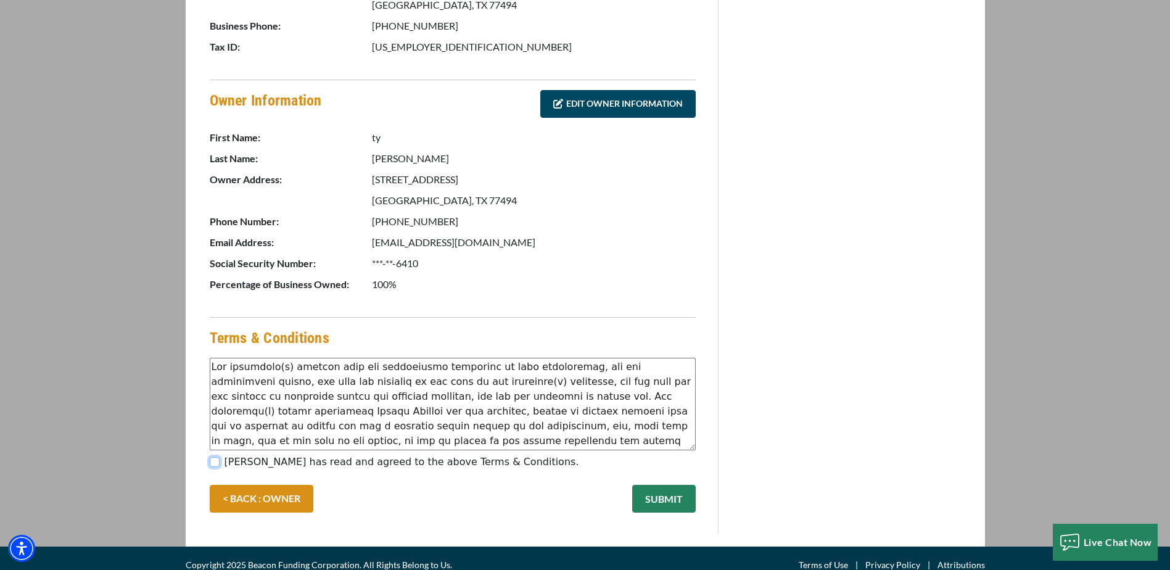
drag, startPoint x: 214, startPoint y: 461, endPoint x: 334, endPoint y: 470, distance: 120.7
click at [217, 461] on input "ty Tuttle has read and agreed to the above Terms & Conditions." at bounding box center [215, 462] width 10 height 10
checkbox input "true"
click at [595, 107] on link "EDIT OWNER INFORMATION" at bounding box center [617, 104] width 155 height 28
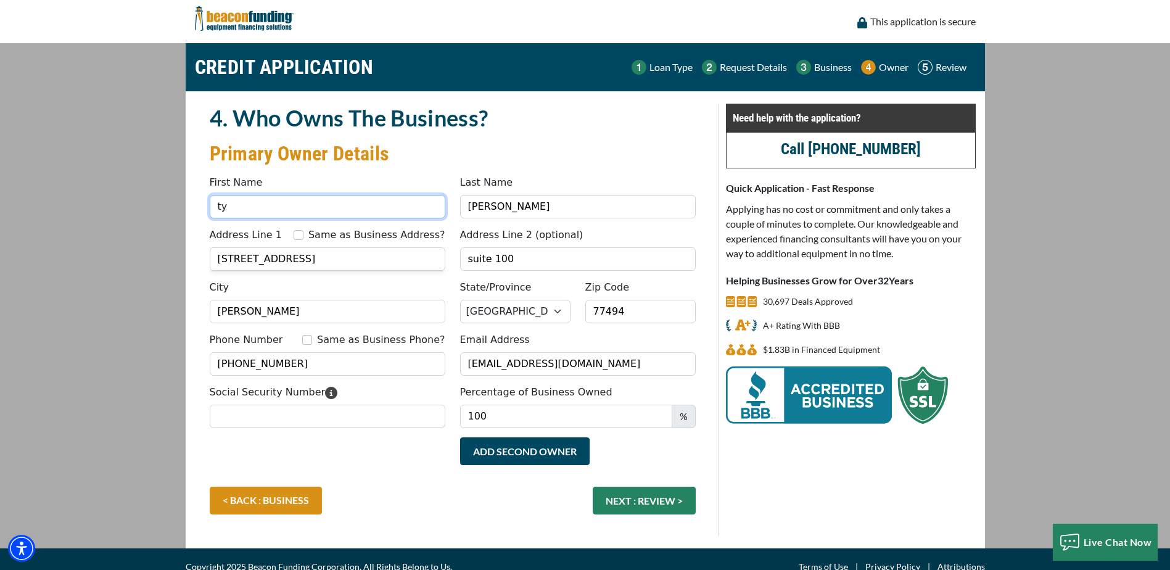
drag, startPoint x: 238, startPoint y: 212, endPoint x: 197, endPoint y: 210, distance: 40.8
click at [197, 210] on div "4. Who Owns The Business? Primary Owner Details Something went wrong, please tr…" at bounding box center [453, 320] width 516 height 432
type input "[PERSON_NAME]"
click at [627, 501] on button "NEXT : REVIEW >" at bounding box center [644, 501] width 103 height 28
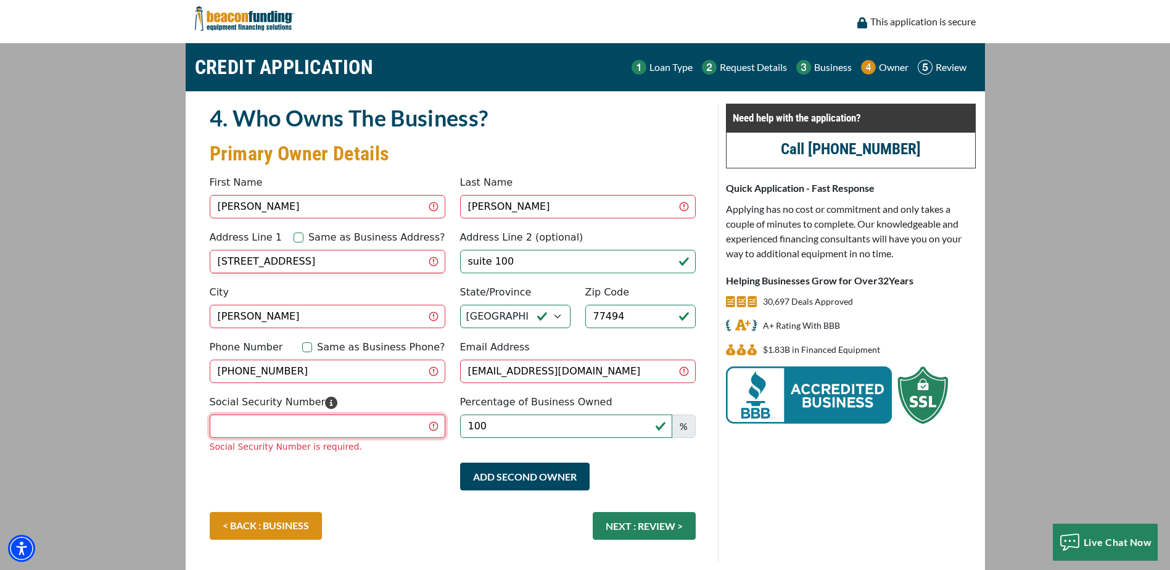
click at [363, 417] on input "Social Security Number" at bounding box center [328, 426] width 236 height 23
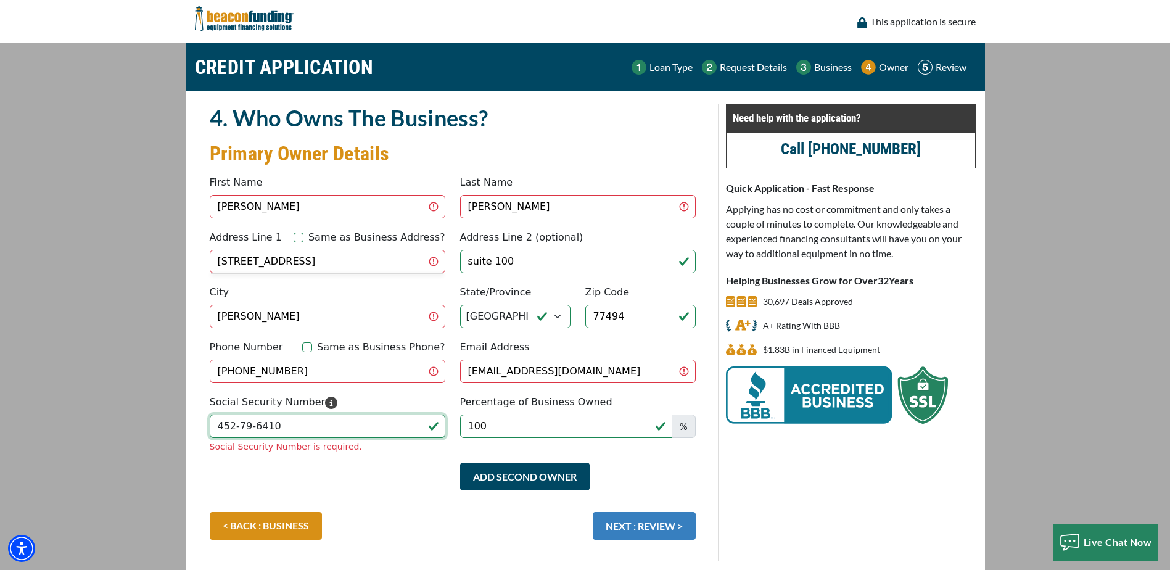
type input "452-79-6410"
click at [642, 523] on div "< BACK : BUSINESS NEXT : REVIEW >" at bounding box center [452, 532] width 501 height 40
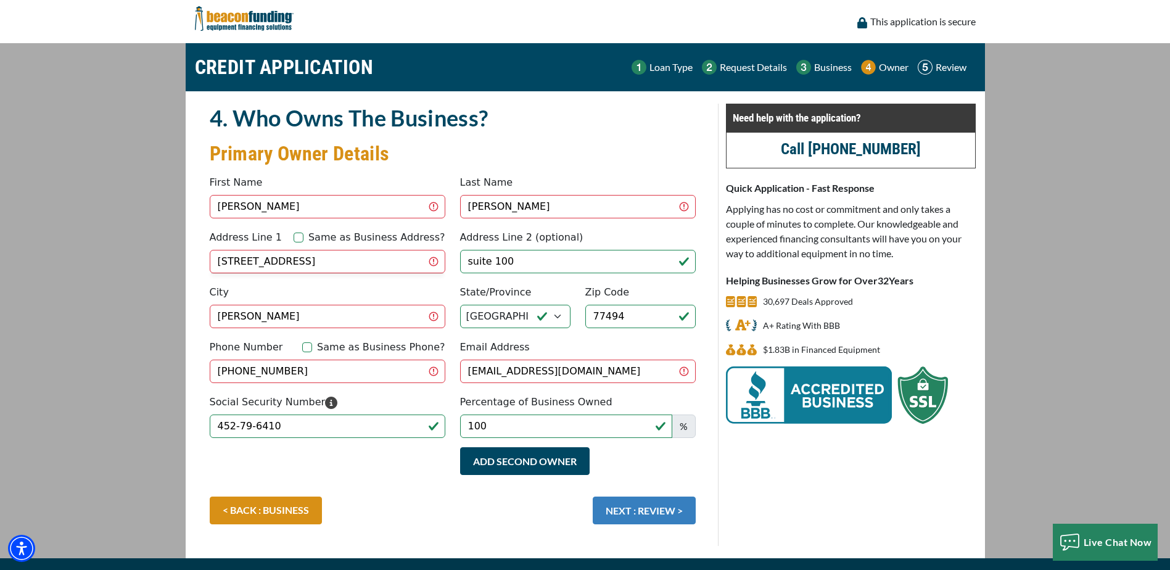
click at [670, 503] on button "NEXT : REVIEW >" at bounding box center [644, 511] width 103 height 28
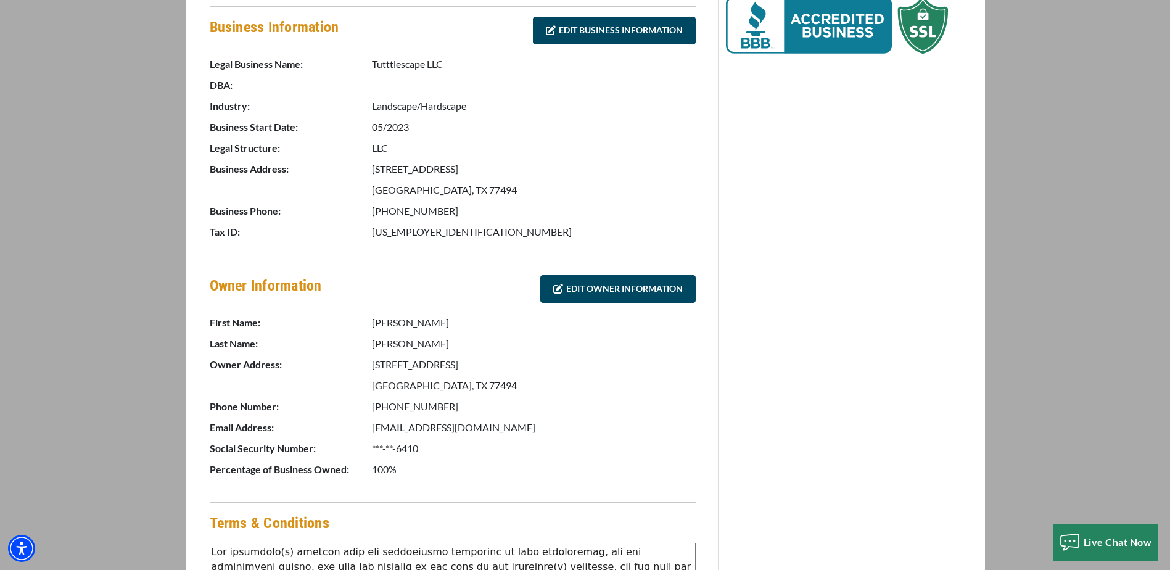
scroll to position [568, 0]
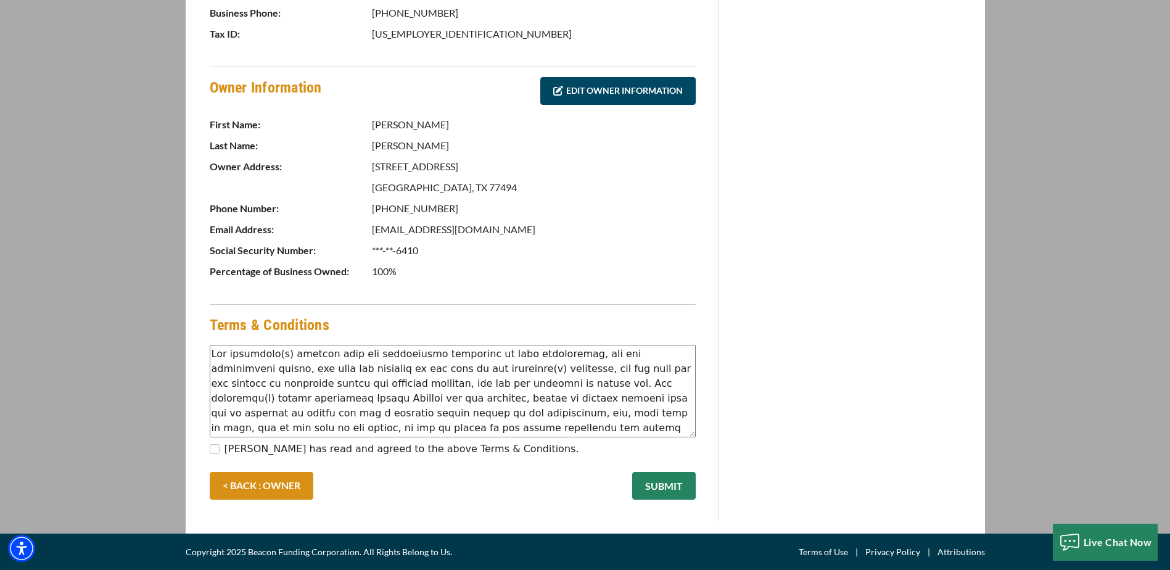
drag, startPoint x: 222, startPoint y: 447, endPoint x: 246, endPoint y: 455, distance: 25.2
click at [222, 447] on div "[PERSON_NAME] has read and agreed to the above Terms & Conditions." at bounding box center [453, 452] width 486 height 20
click at [214, 450] on input "Ty Tuttle has read and agreed to the above Terms & Conditions." at bounding box center [215, 449] width 10 height 10
checkbox input "true"
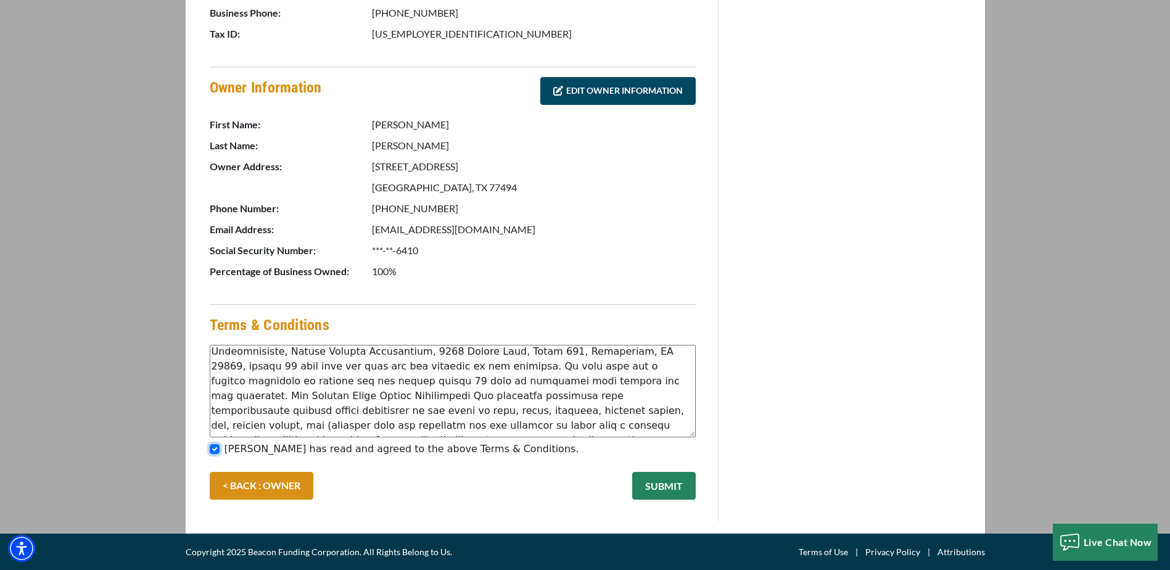
scroll to position [326, 0]
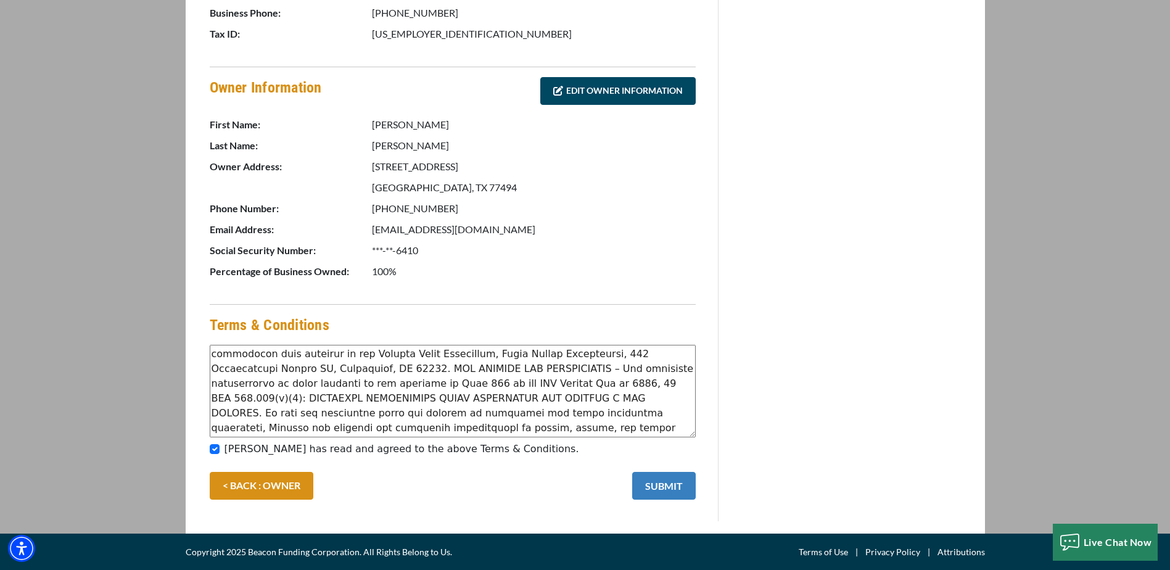
click at [663, 486] on button "SUBMIT" at bounding box center [664, 486] width 64 height 28
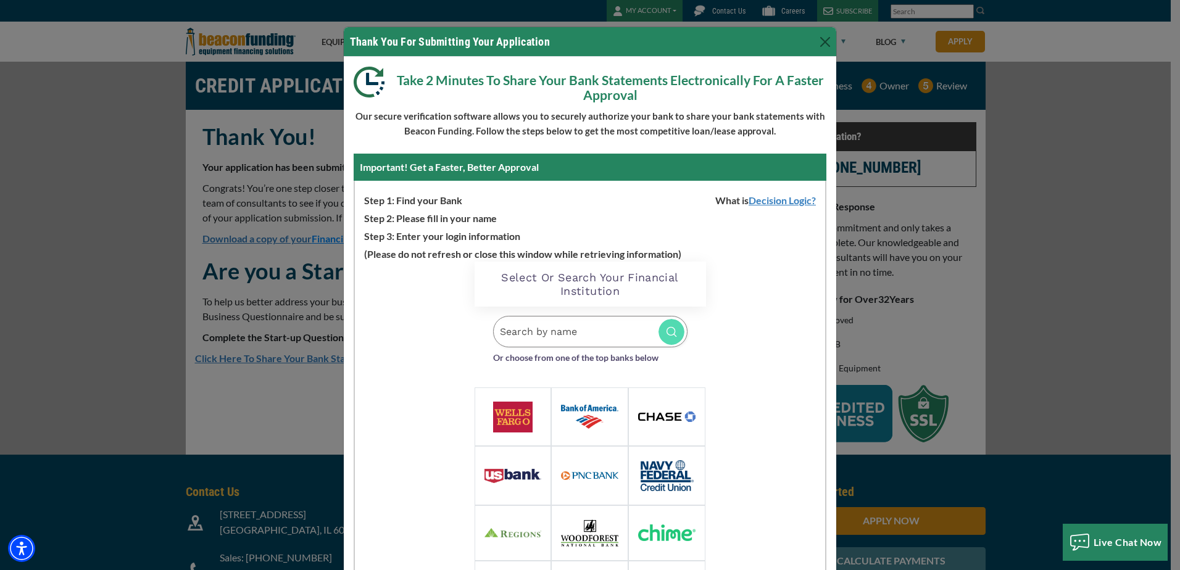
click at [663, 415] on img at bounding box center [666, 416] width 57 height 10
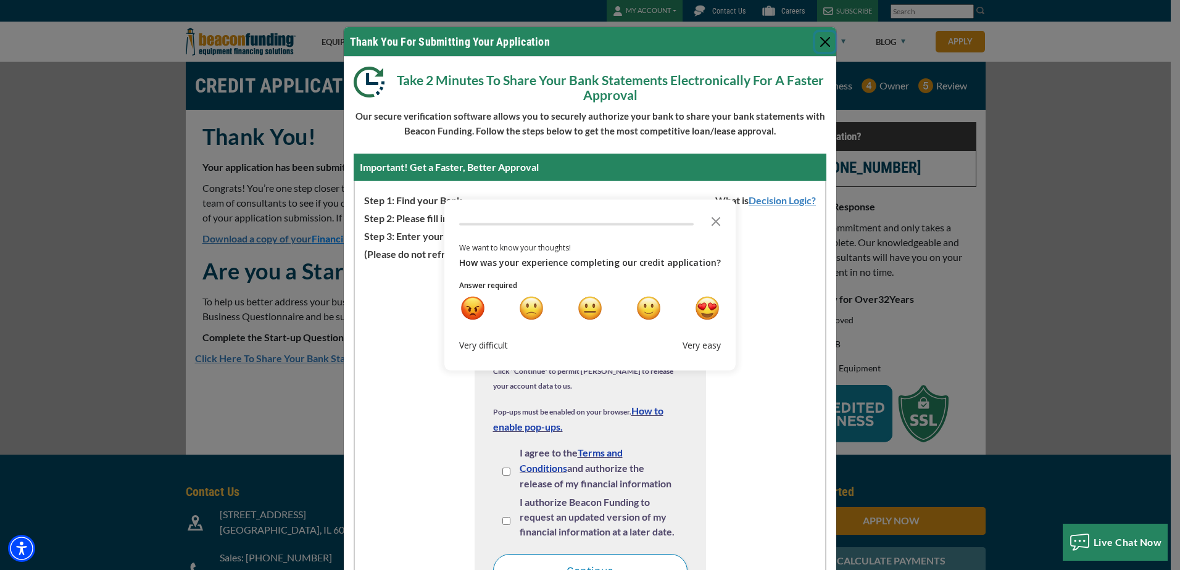
click at [701, 314] on div "very happy" at bounding box center [706, 308] width 23 height 23
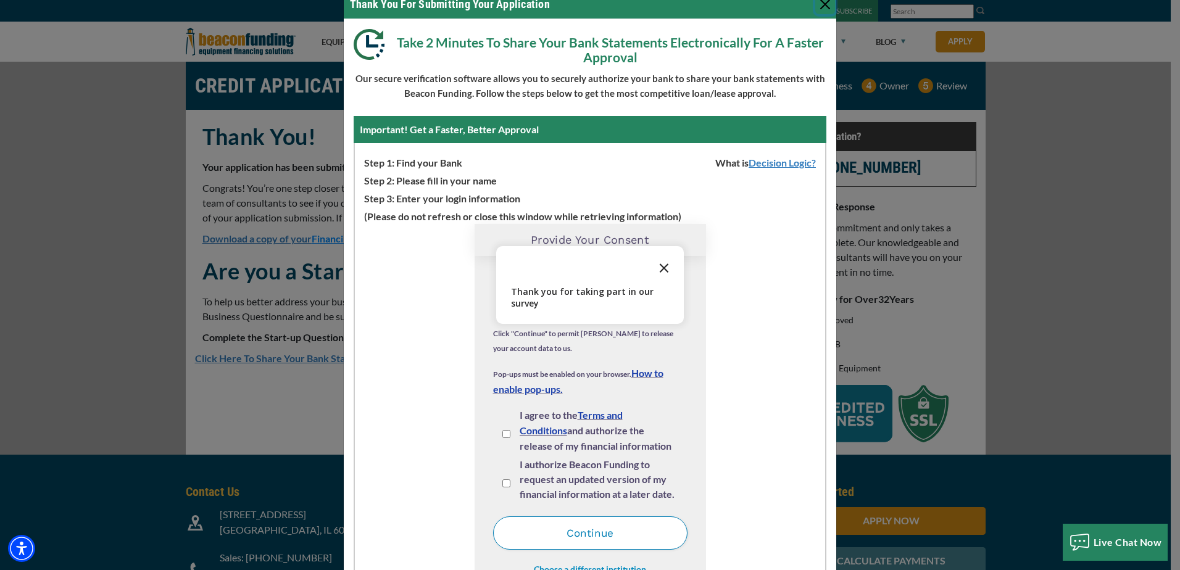
click at [663, 265] on icon "Close the survey" at bounding box center [663, 267] width 25 height 25
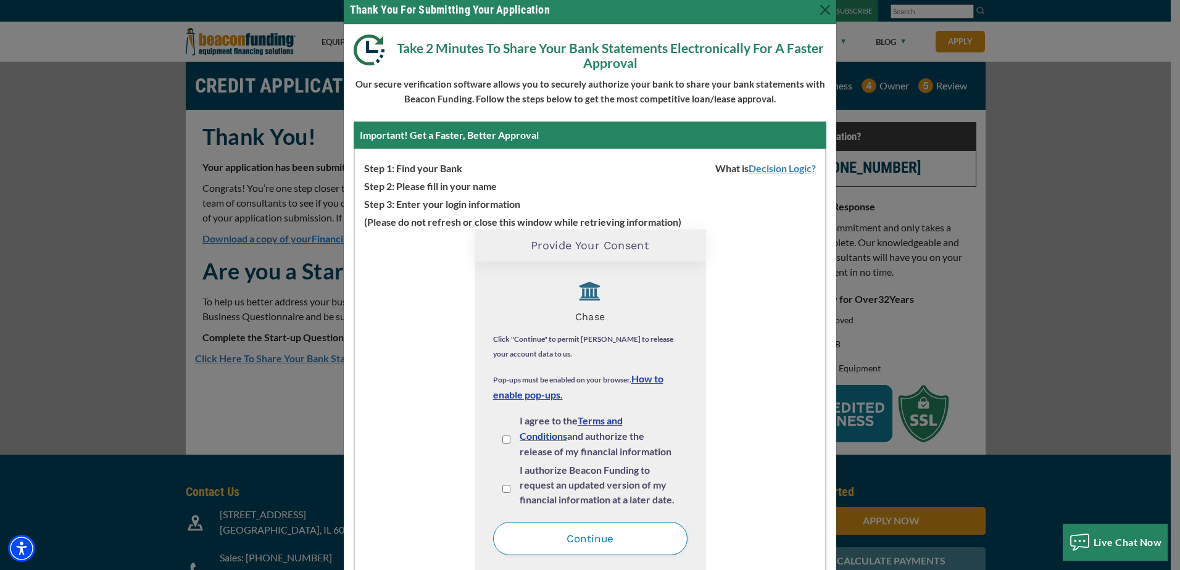
click at [495, 439] on div "I agree to the Terms and Conditions and authorize the release of my financial i…" at bounding box center [590, 437] width 194 height 49
click at [502, 440] on input "I agree to the Terms and Conditions and authorize the release of my financial i…" at bounding box center [506, 440] width 8 height 8
checkbox input "true"
drag, startPoint x: 500, startPoint y: 487, endPoint x: 508, endPoint y: 499, distance: 14.2
click at [502, 487] on input "I authorize Beacon Funding to request an updated version of my financial inform…" at bounding box center [506, 489] width 8 height 8
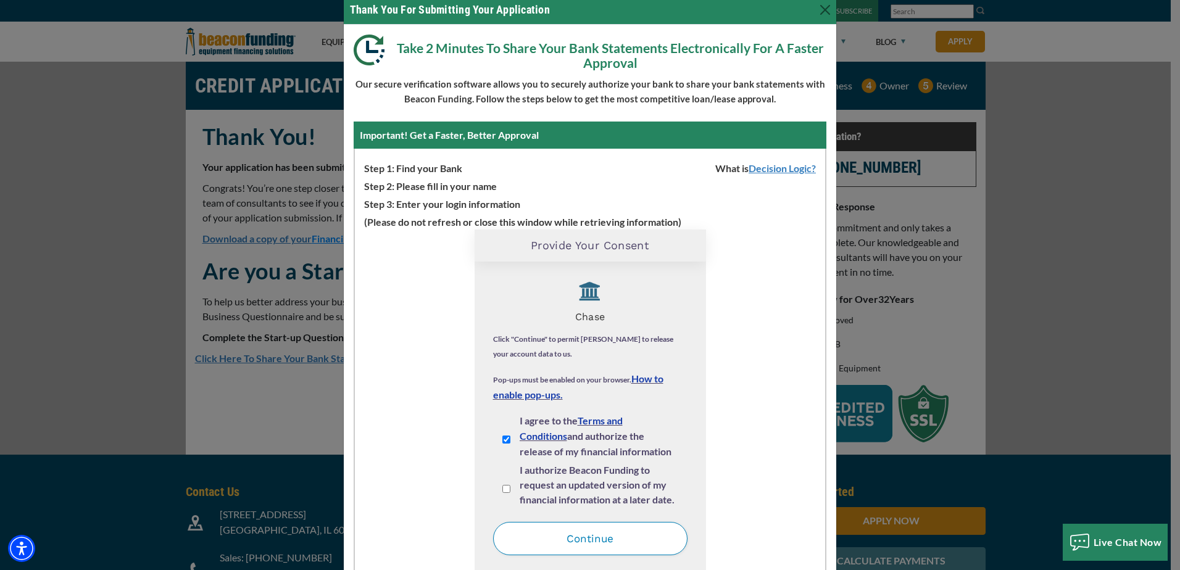
checkbox input "true"
click at [585, 540] on button "Continue" at bounding box center [590, 538] width 194 height 33
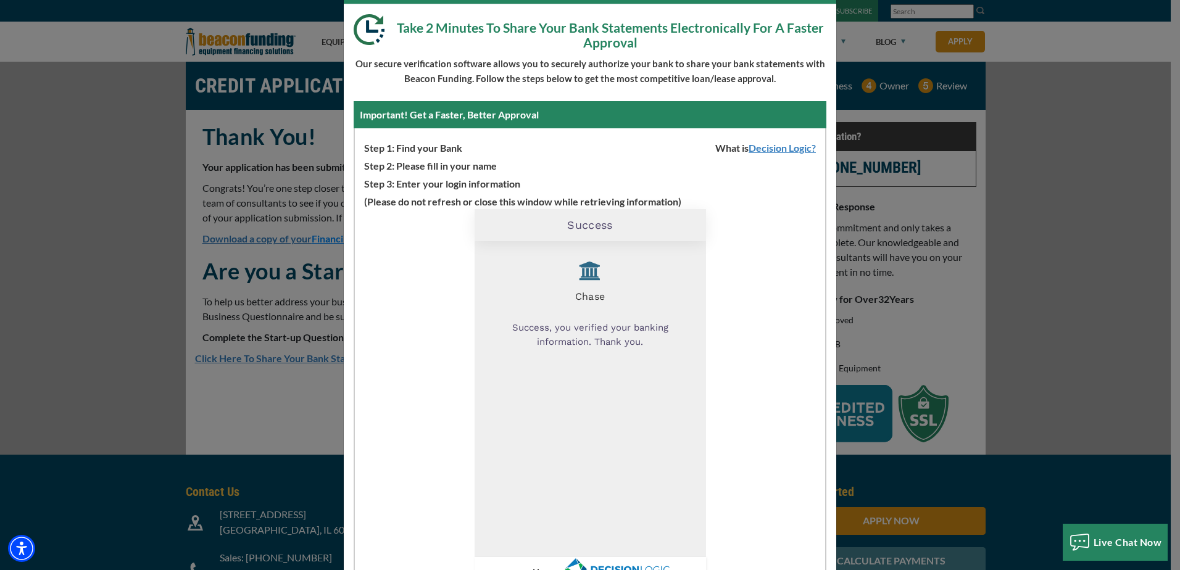
scroll to position [99, 0]
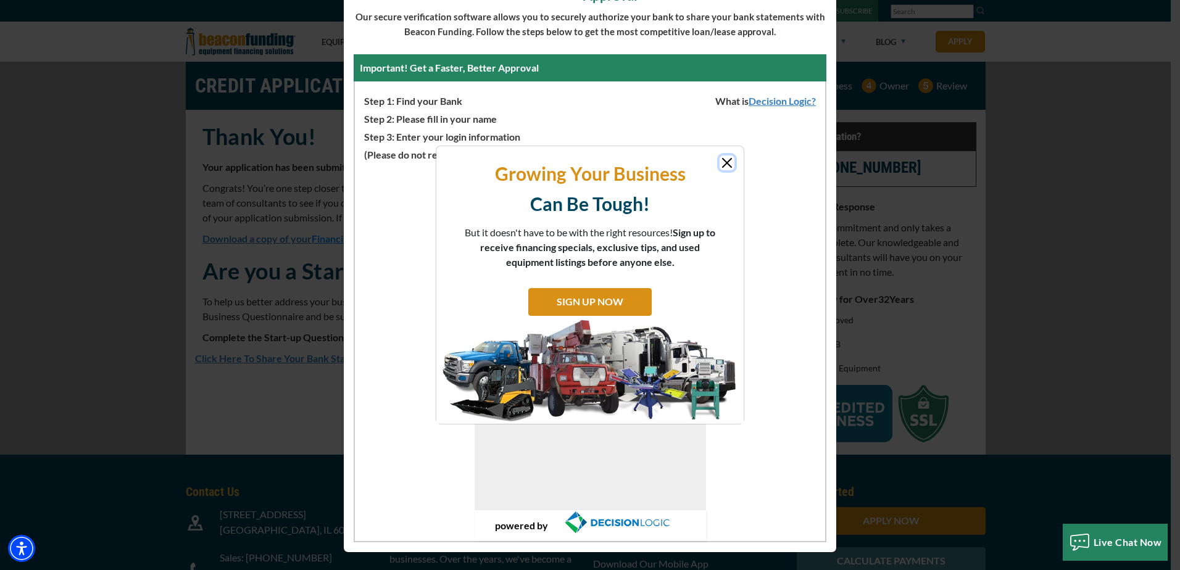
click at [725, 162] on button "Close" at bounding box center [726, 162] width 15 height 15
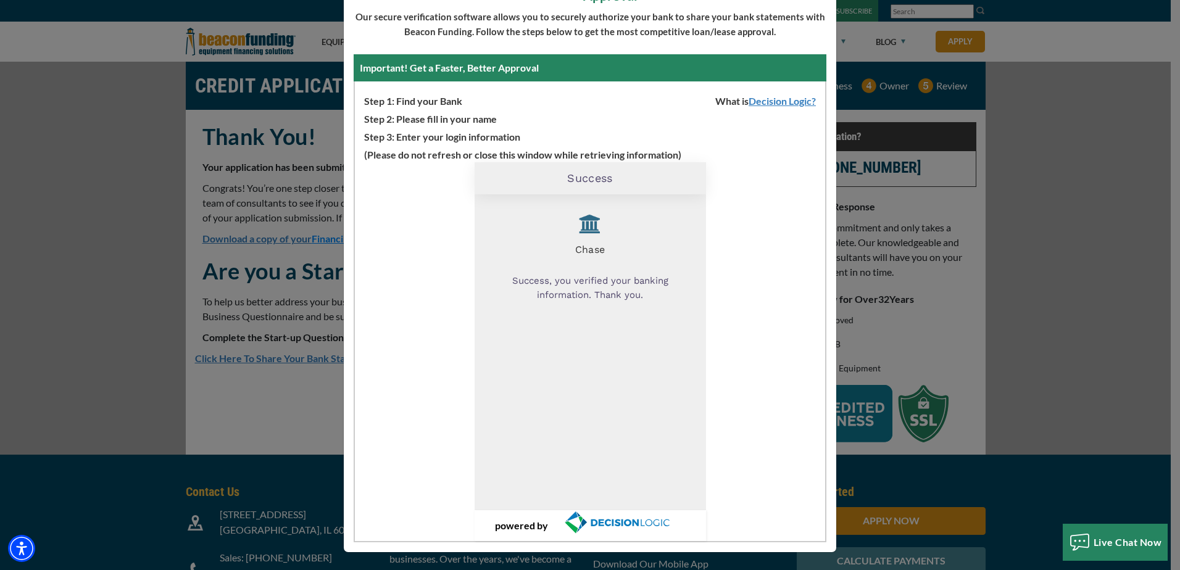
click at [597, 334] on div "Chase Success, you verified your banking information. Thank you." at bounding box center [590, 352] width 194 height 297
click at [1028, 244] on div "Thank You For Submitting Your Application Take 2 Minutes To Share Your Bank Sta…" at bounding box center [590, 285] width 1180 height 570
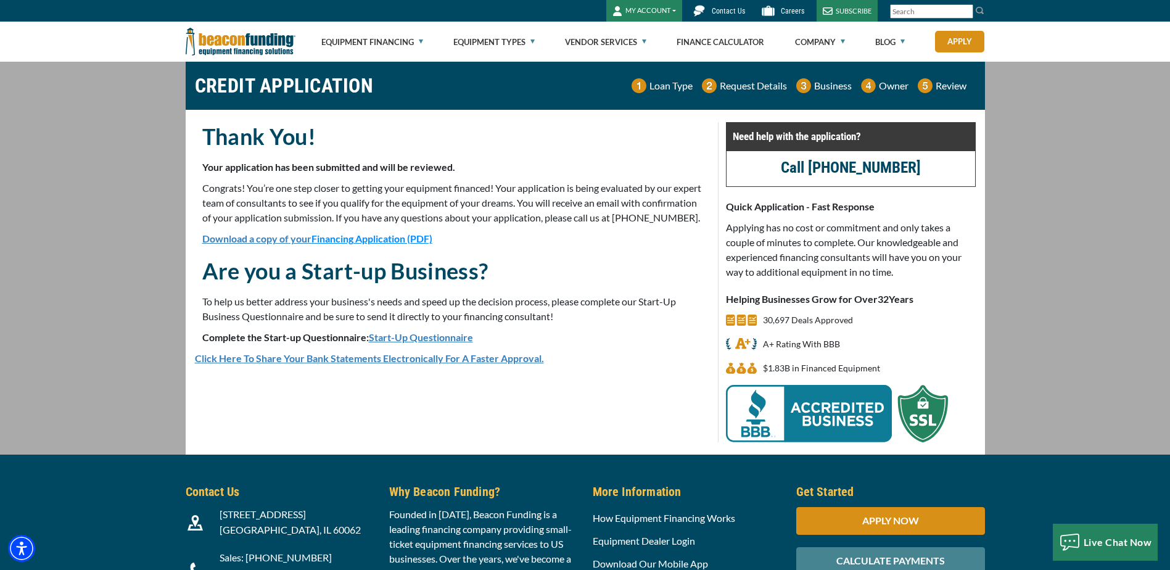
click at [364, 244] on span "Financing Application (PDF)" at bounding box center [372, 239] width 121 height 12
